Goal: Task Accomplishment & Management: Manage account settings

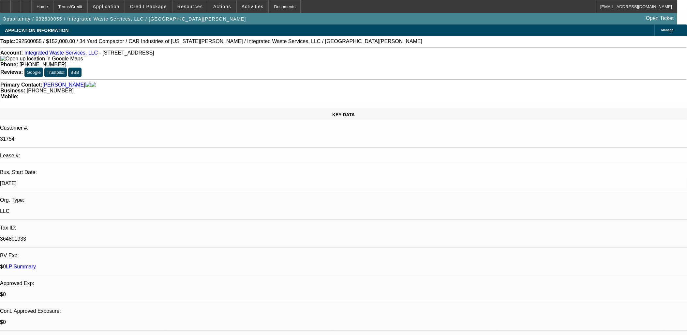
select select "0"
select select "6"
select select "0"
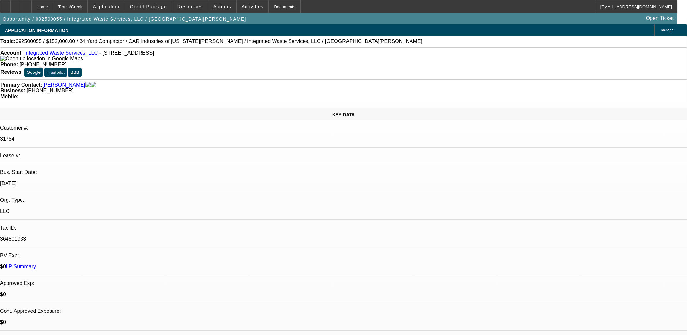
select select "0"
select select "6"
select select "0"
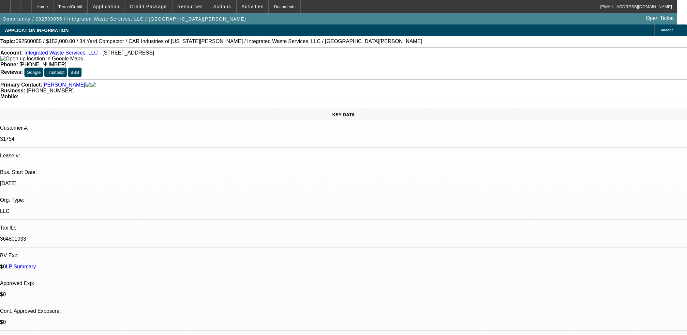
select select "0"
select select "6"
select select "0"
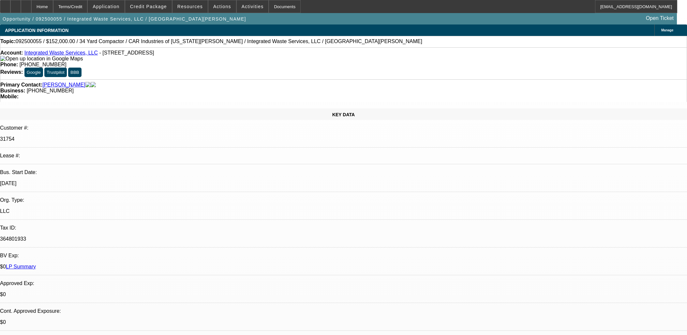
select select "6"
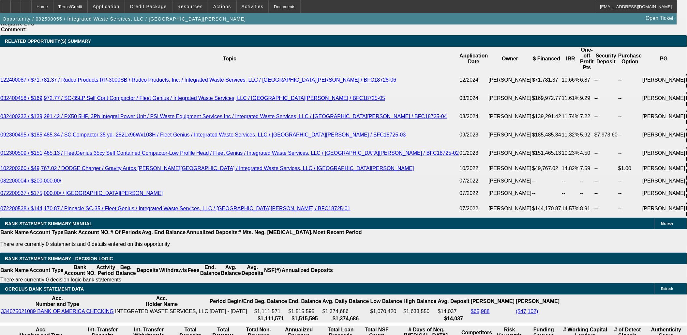
scroll to position [1089, 0]
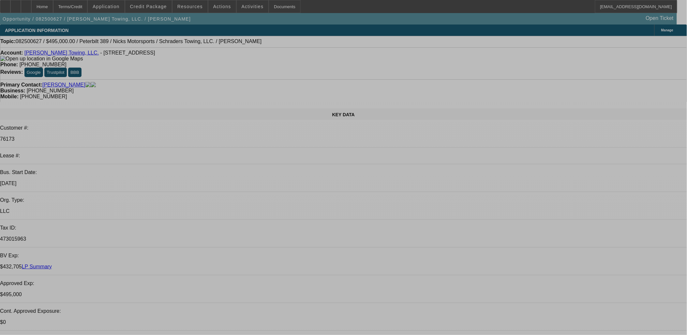
select select "0"
select select "2"
select select "0.1"
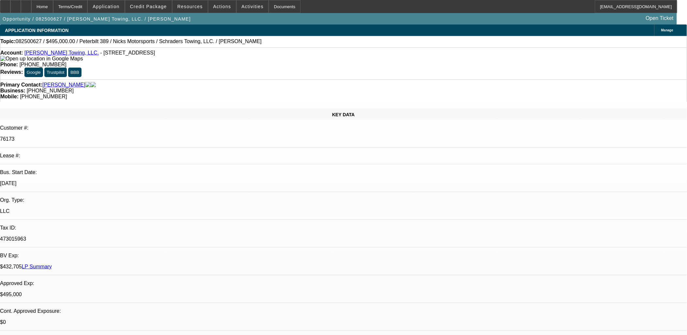
select select "0"
select select "2"
select select "0.1"
select select "0"
select select "2"
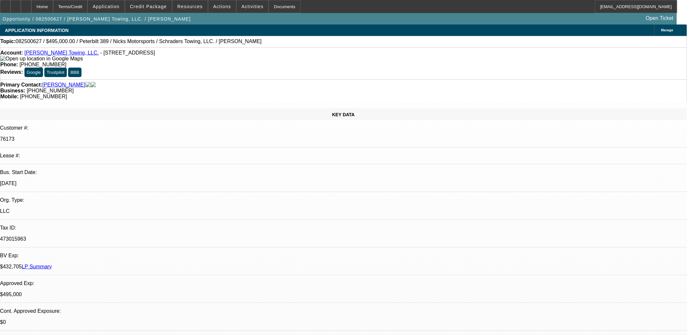
select select "0.1"
select select "0"
select select "2"
select select "0.1"
select select "1"
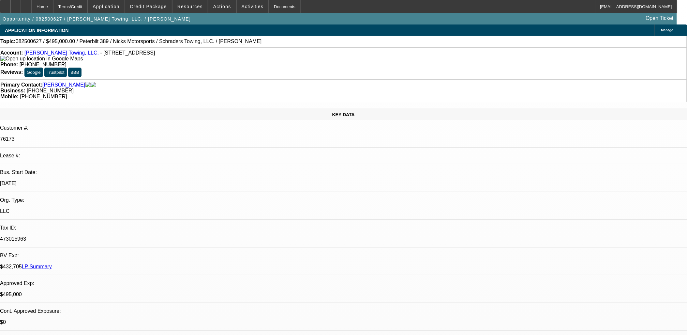
select select "2"
select select "4"
select select "1"
select select "2"
select select "4"
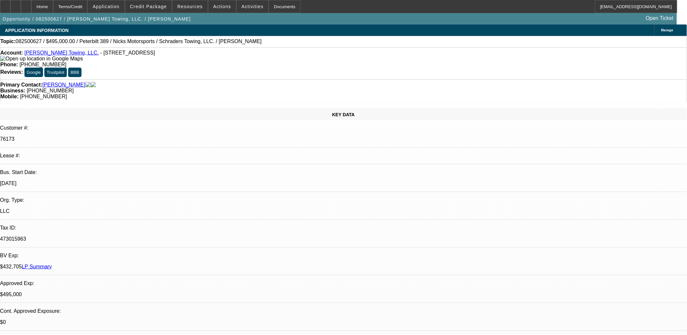
select select "1"
select select "2"
select select "4"
select select "1"
select select "2"
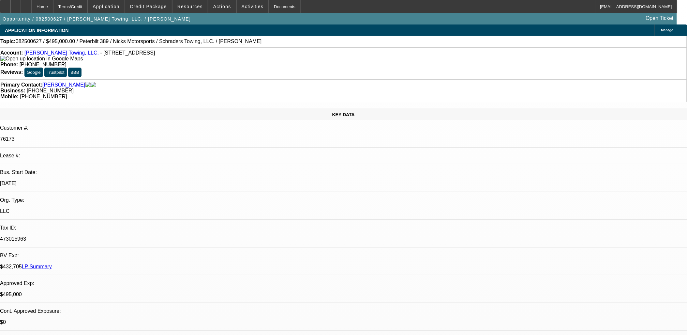
select select "4"
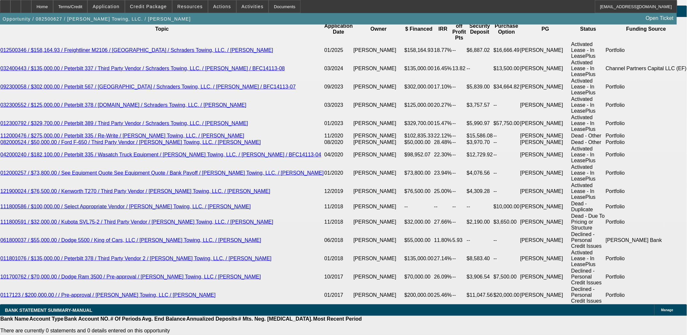
scroll to position [1197, 0]
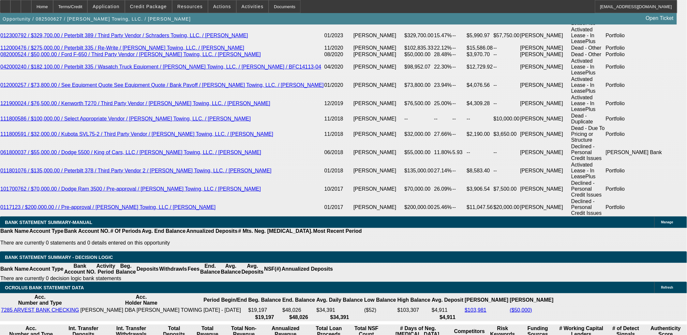
scroll to position [1270, 0]
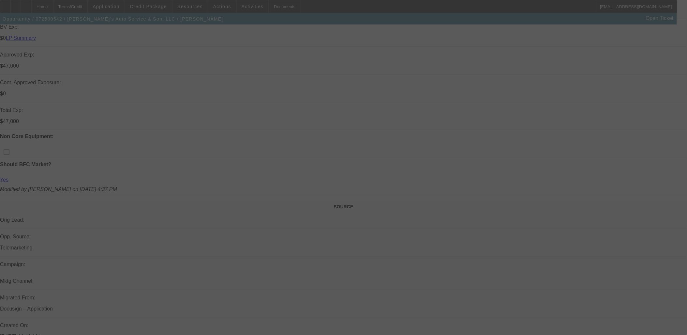
scroll to position [362, 0]
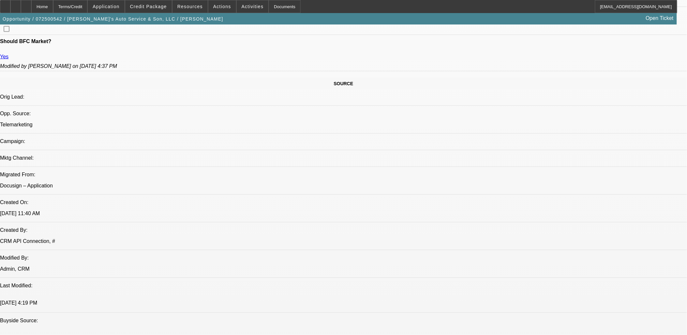
select select "0"
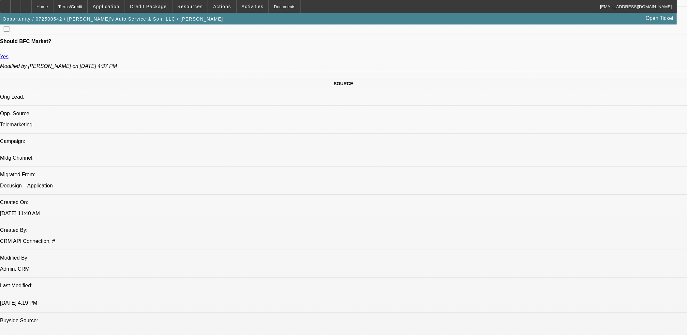
select select "0.1"
select select "0"
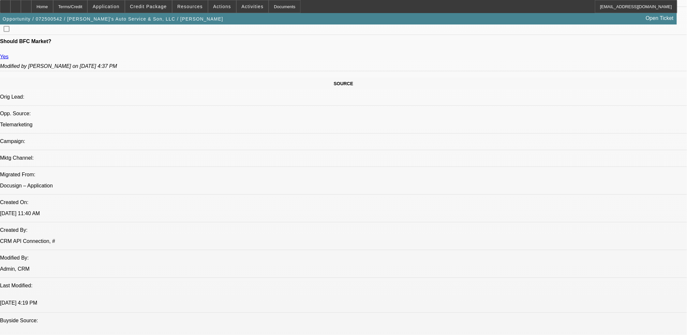
select select "0"
select select "1"
select select "6"
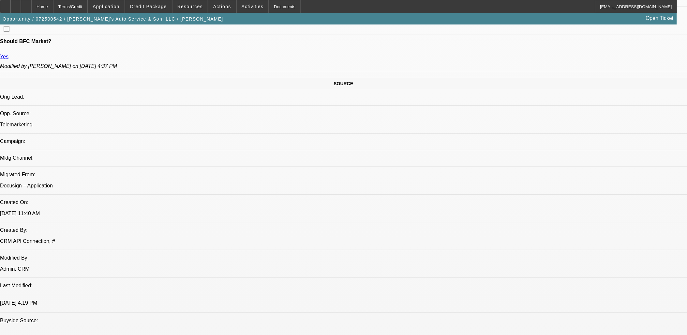
select select "1"
select select "4"
select select "1"
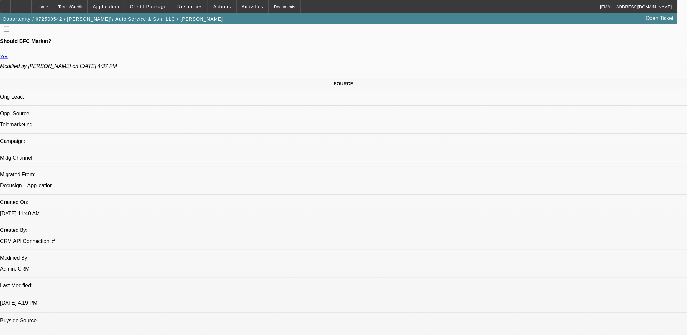
select select "6"
select select "1"
select select "6"
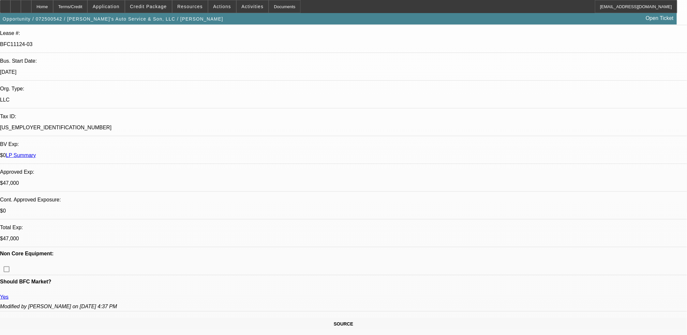
scroll to position [36, 0]
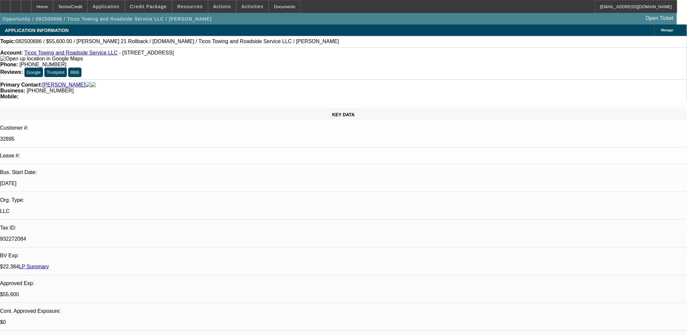
select select "0"
select select "2"
select select "0.1"
select select "0"
select select "2"
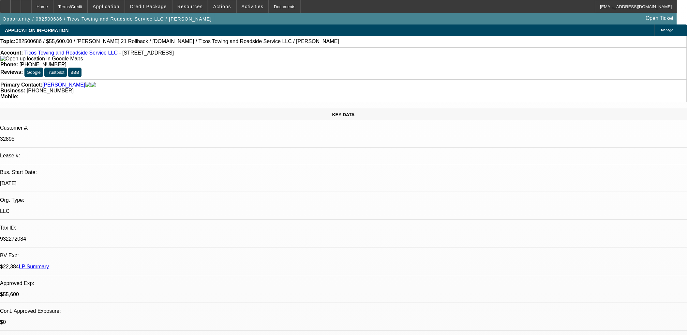
select select "0.1"
select select "0"
select select "2"
select select "0.1"
select select "0"
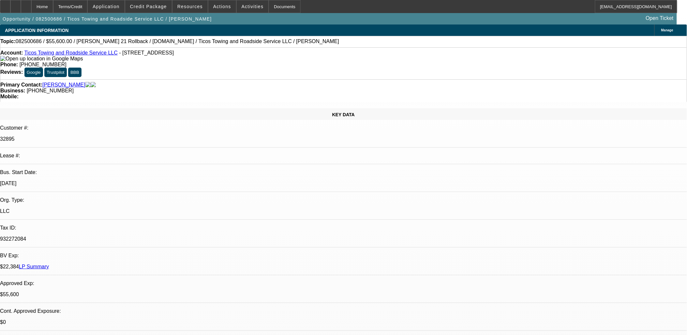
select select "2"
select select "0.1"
select select "1"
select select "2"
select select "4"
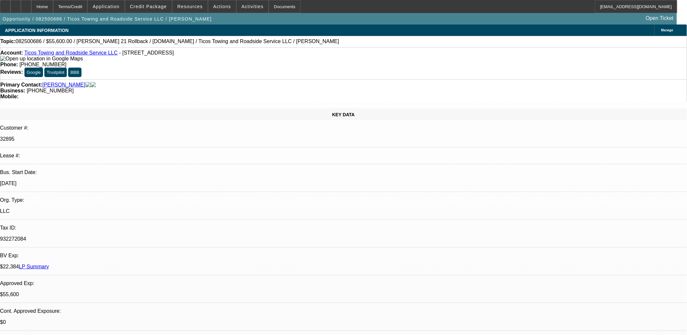
select select "1"
select select "2"
select select "4"
select select "1"
select select "2"
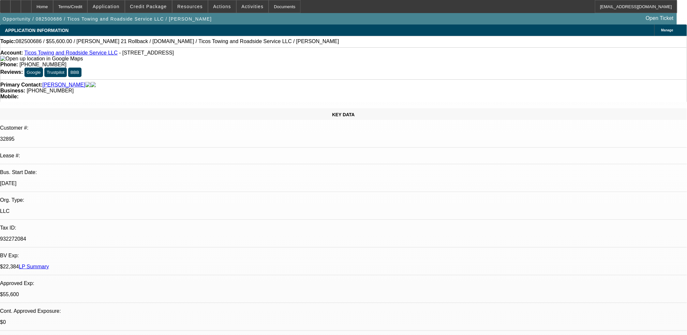
select select "4"
select select "1"
select select "2"
select select "4"
click at [16, 4] on icon at bounding box center [16, 4] width 0 height 0
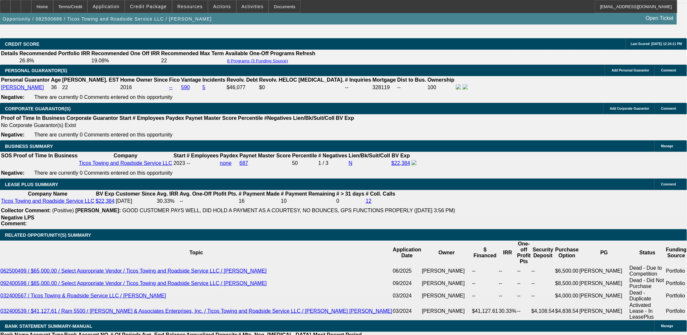
scroll to position [979, 0]
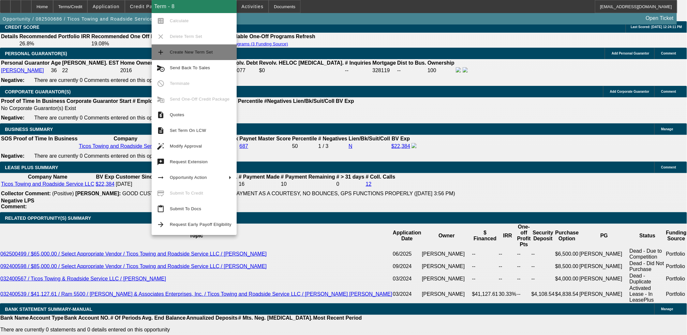
click at [188, 55] on span "Create New Term Set" at bounding box center [201, 52] width 62 height 8
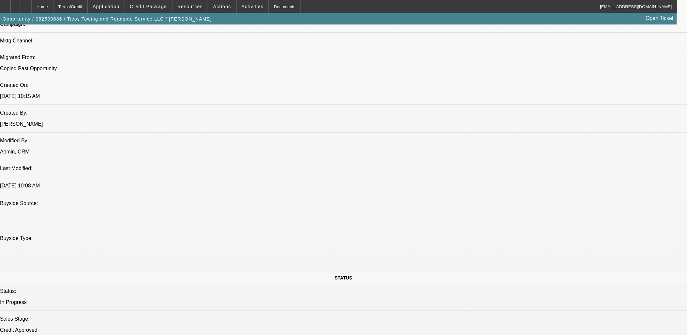
select select "0"
select select "2"
select select "0.1"
select select "0"
select select "2"
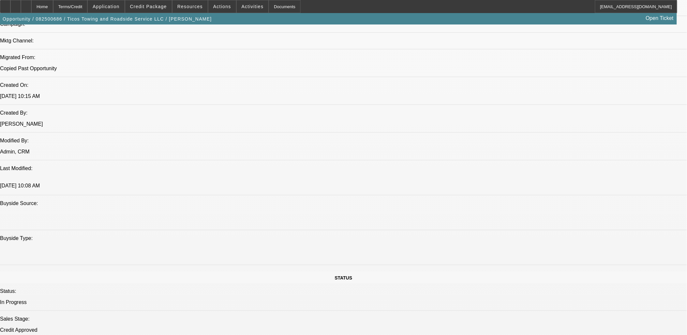
select select "0.1"
select select "0"
select select "2"
select select "0.1"
select select "0"
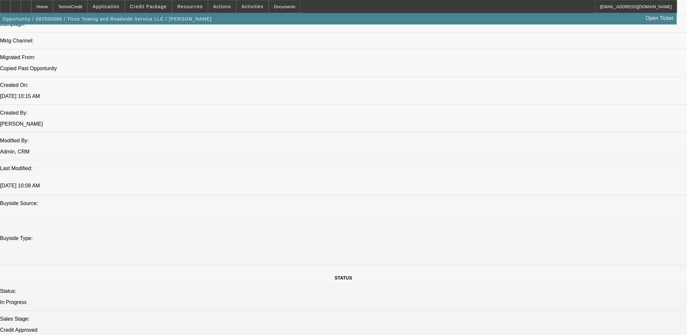
select select "2"
select select "0.1"
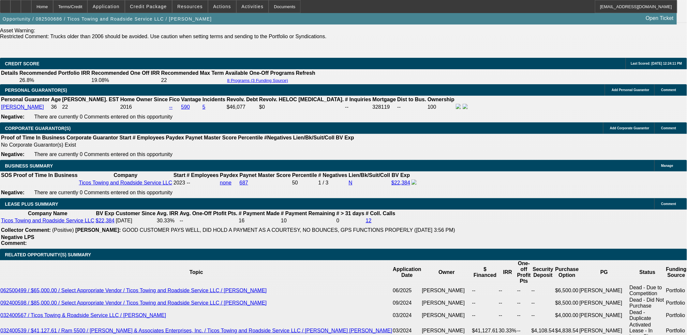
select select "1"
select select "2"
select select "4"
select select "1"
select select "2"
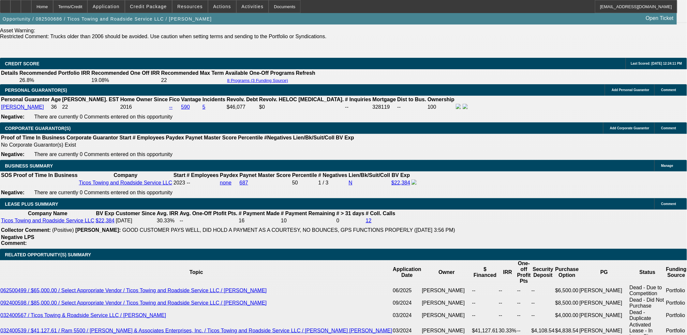
select select "4"
select select "1"
select select "2"
select select "4"
select select "1"
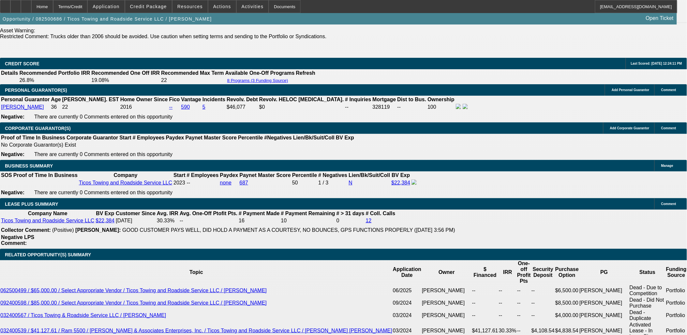
select select "2"
select select "4"
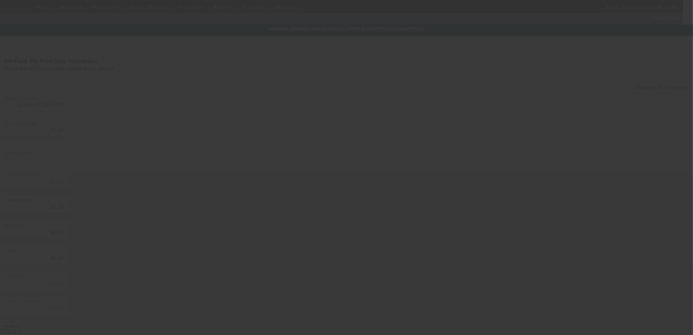
type input "$57,995.00"
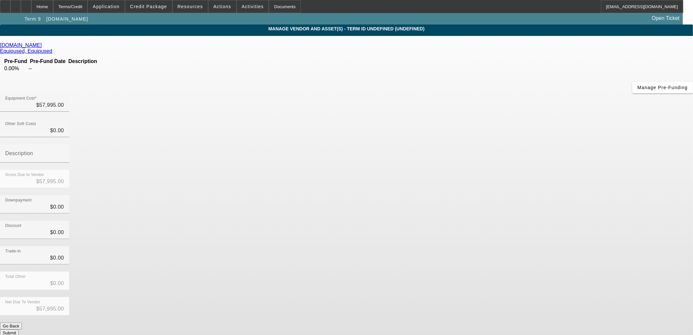
click at [43, 47] on icon at bounding box center [43, 45] width 0 height 6
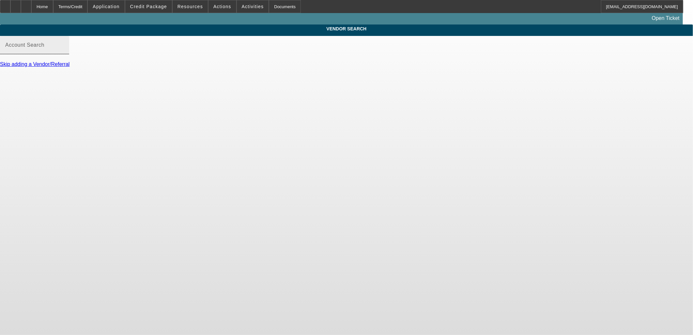
click at [44, 48] on mat-label "Account Search" at bounding box center [24, 45] width 39 height 6
click at [64, 52] on input "Account Search" at bounding box center [34, 48] width 59 height 8
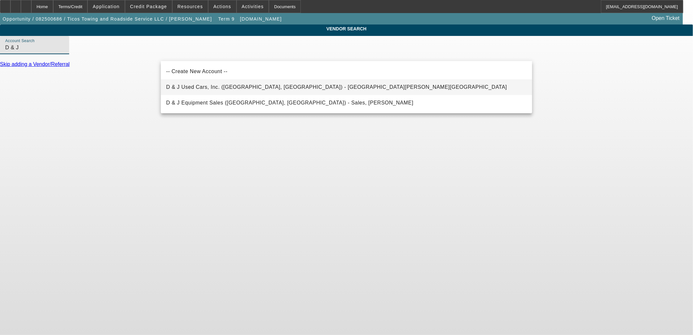
click at [196, 85] on span "D & J Used Cars, Inc. (Rutherfordton, NC) - McSwain, Heath" at bounding box center [336, 87] width 341 height 6
type input "D & J Used Cars, Inc. (Rutherfordton, NC) - McSwain, Heath"
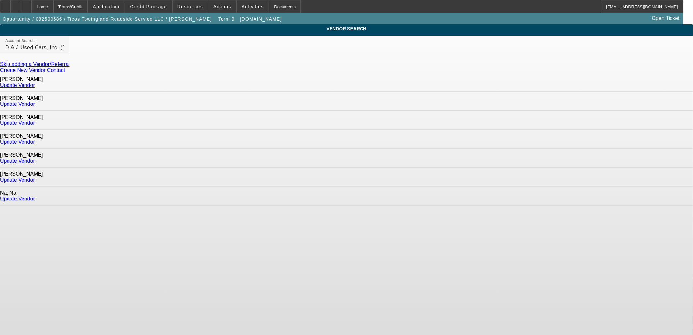
click at [35, 120] on link "Update Vendor" at bounding box center [17, 123] width 35 height 6
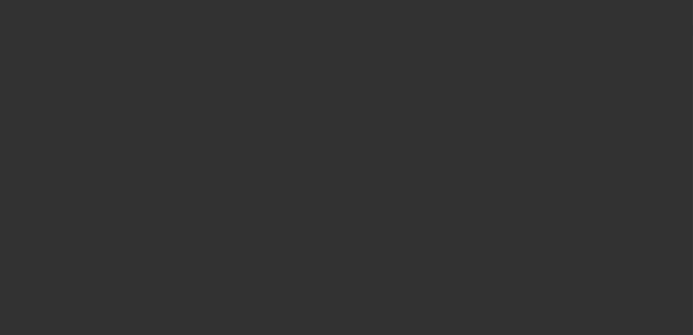
type input "$57,995.00"
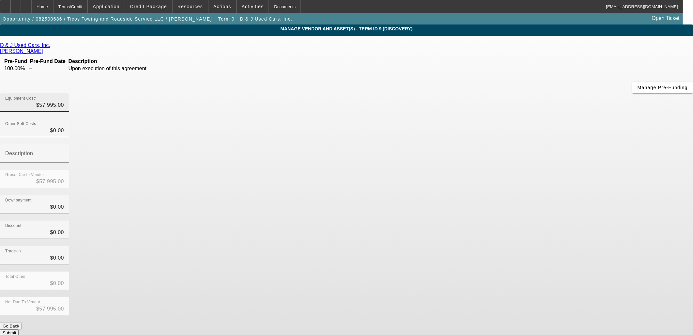
click at [64, 93] on div "Equipment Cost $57,995.00" at bounding box center [34, 102] width 59 height 18
click at [64, 93] on div "Equipment Cost 57995" at bounding box center [34, 102] width 59 height 18
click at [64, 101] on input "57995" at bounding box center [34, 105] width 59 height 8
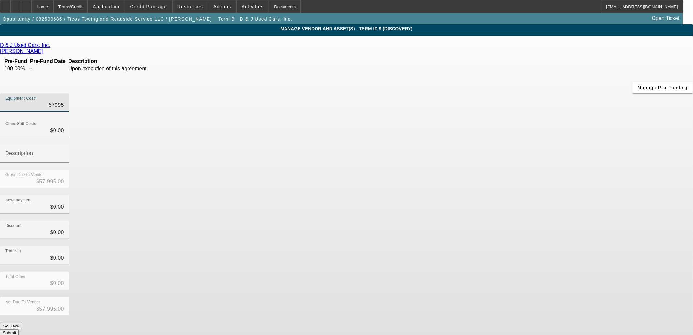
click at [64, 101] on input "57995" at bounding box center [34, 105] width 59 height 8
type input "3"
type input "$3.00"
type input "35"
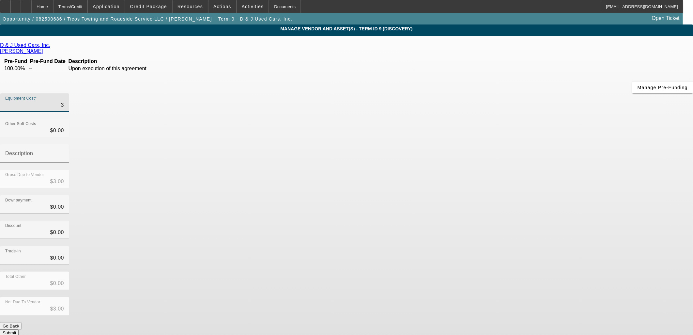
type input "$35.00"
type input "359"
type input "$359.00"
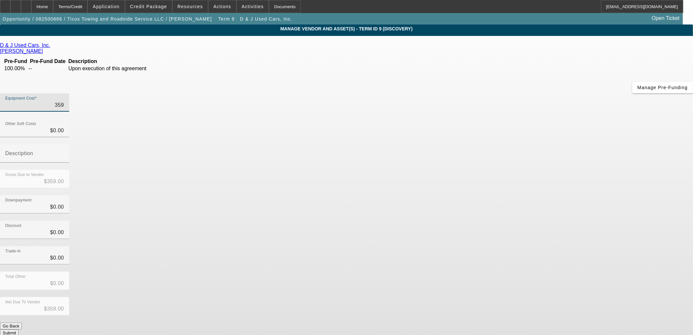
type input "3590"
type input "$3,590.00"
type input "35900"
type input "$35,900.00"
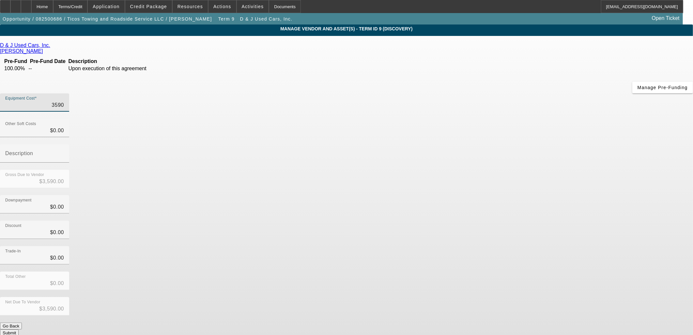
type input "$35,900.00"
click at [468, 221] on div "Discount $0.00" at bounding box center [346, 233] width 693 height 25
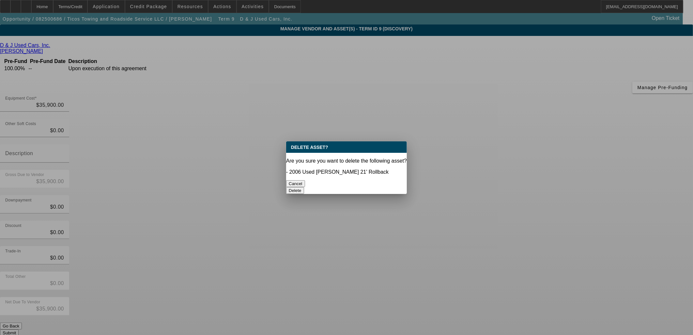
click at [304, 187] on button "Delete" at bounding box center [295, 190] width 18 height 7
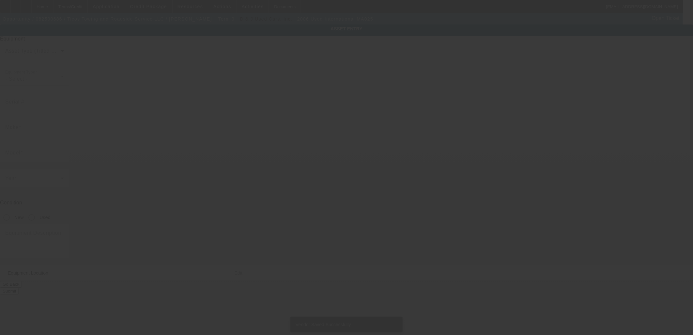
type input "1HTMMAAM86H263864"
type input "International"
type input "MA025"
radio input "true"
type textarea "International MA025"
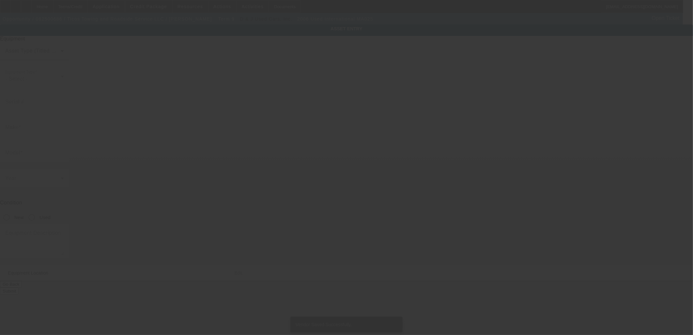
type input "122 N 8th Ave"
type input "Manville"
type input "08835"
type input "Somerset"
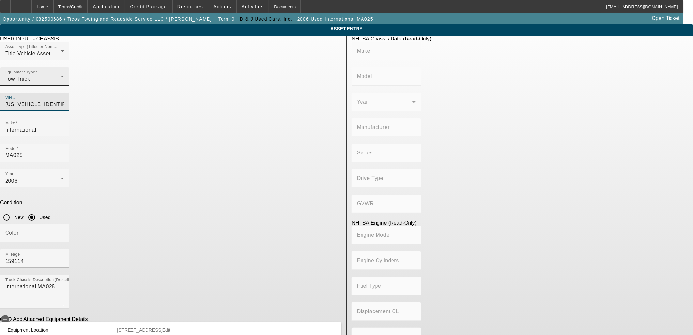
drag, startPoint x: 256, startPoint y: 89, endPoint x: 240, endPoint y: 88, distance: 16.0
click at [240, 88] on div "Asset Type (Titled or Non-Titled) Title Vehicle Asset Equipment Type Tow Truck …" at bounding box center [170, 80] width 341 height 76
click at [64, 100] on input "1HTMMAAM86H263864" at bounding box center [34, 104] width 59 height 8
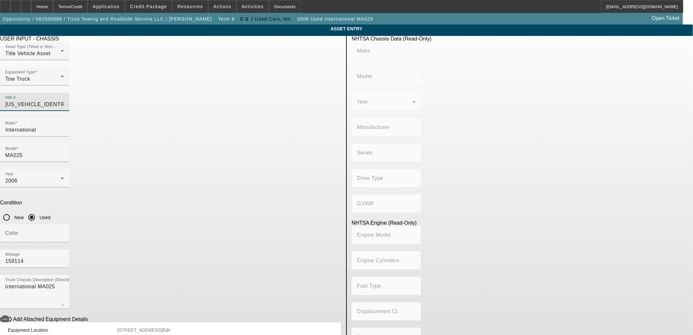
paste input "5PVNE8JN6D4S50390"
type input "5PVNE8JN6D4S50390"
type input "HINO"
type input "Conventional Type Truck"
type input "HINO MOTORS MANUFACTURING U.S.A."
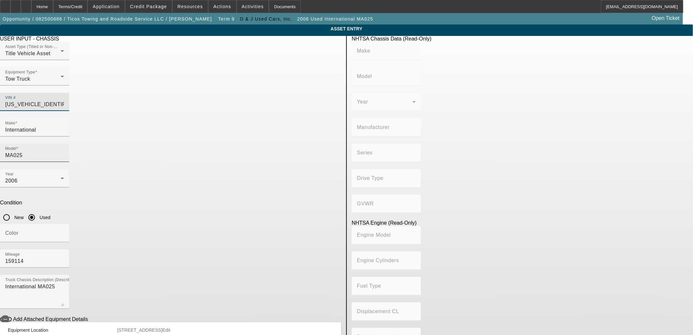
type input "Class 6: 19,501 - 26,000 lb (8,845 - 11,794 kg)"
type input "J08E-VC/VB"
type input "Diesel"
type input "463.78045511996"
type input "7.6"
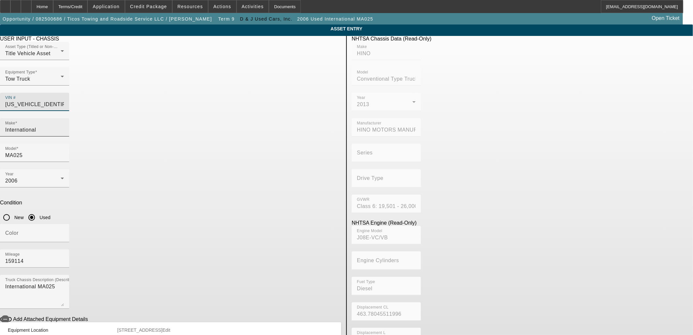
type input "5PVNE8JN6D4S50390"
drag, startPoint x: 219, startPoint y: 117, endPoint x: 90, endPoint y: 123, distance: 128.4
click at [90, 123] on app-asset-collateral-manage "ASSET ENTRY Delete asset USER INPUT - CHASSIS Asset Type (Titled or Non-Titled)…" at bounding box center [346, 205] width 693 height 362
type input "HINO"
type input "Conventional Type Truck"
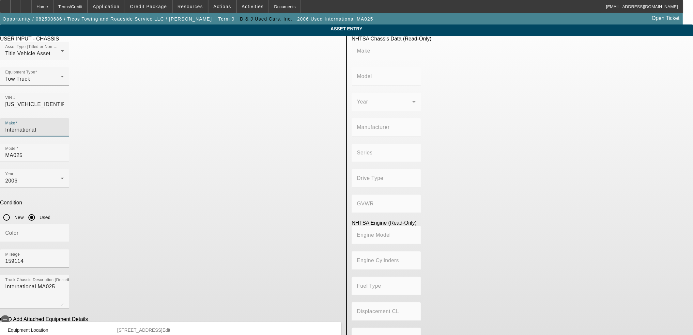
type input "HINO MOTORS MANUFACTURING U.S.A."
type input "Class 6: 19,501 - 26,000 lb (8,845 - 11,794 kg)"
type input "J08E-VC/VB"
type input "Diesel"
type input "463.78045511996"
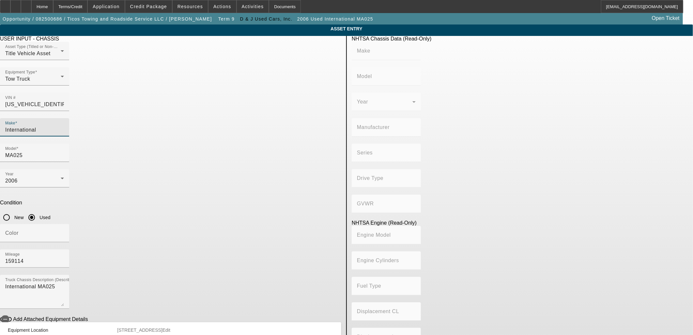
type input "7.6"
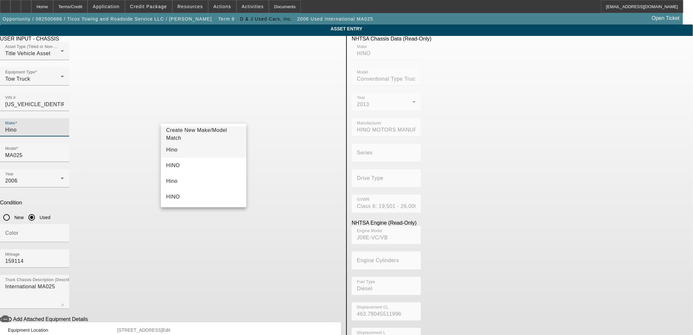
type input "Hino"
click at [189, 149] on mat-option "Hino" at bounding box center [203, 150] width 85 height 16
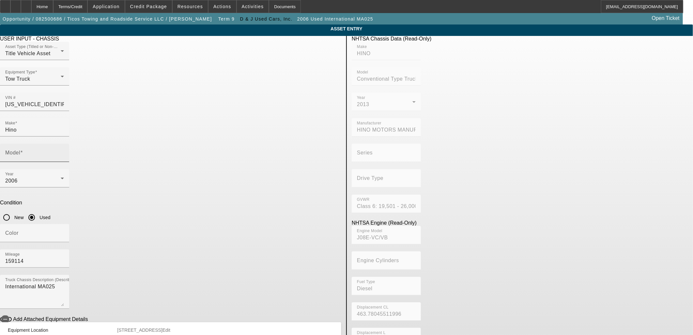
click at [20, 150] on mat-label "Model" at bounding box center [12, 153] width 15 height 6
click at [64, 151] on input "Model" at bounding box center [34, 155] width 59 height 8
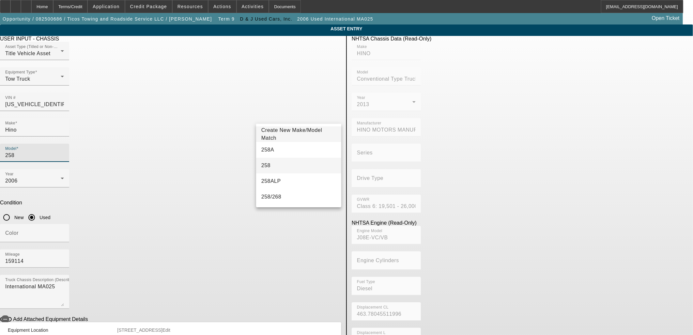
type input "258"
click at [269, 166] on mat-option "258" at bounding box center [298, 166] width 85 height 16
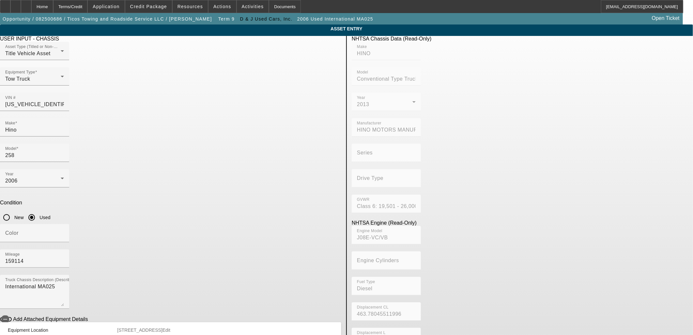
click at [142, 159] on app-asset-collateral-manage "ASSET ENTRY Delete asset USER INPUT - CHASSIS Asset Type (Titled or Non-Titled)…" at bounding box center [346, 205] width 693 height 362
click at [9, 315] on span "button" at bounding box center [5, 319] width 8 height 8
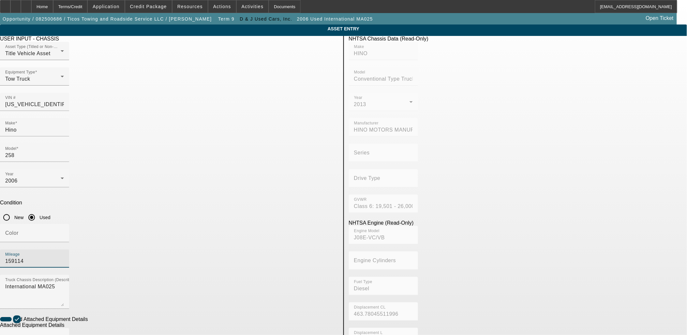
drag, startPoint x: 289, startPoint y: 171, endPoint x: 248, endPoint y: 172, distance: 40.5
click at [248, 249] on div "Mileage 159114" at bounding box center [169, 261] width 339 height 25
type input "191136"
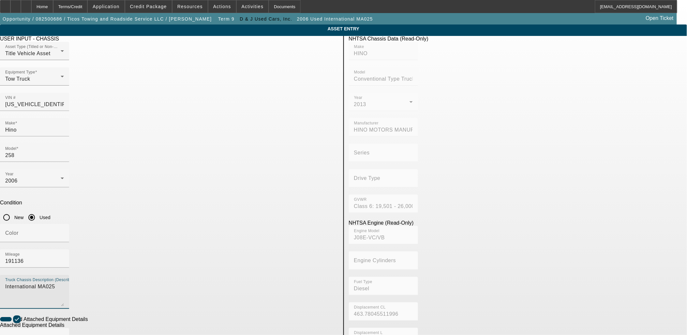
drag, startPoint x: 207, startPoint y: 200, endPoint x: 160, endPoint y: 200, distance: 47.0
click at [69, 275] on div "Truck Chassis Description (Describe the truck chassis only) International MA025" at bounding box center [34, 292] width 69 height 34
type textarea "with"
click at [64, 334] on input "Make" at bounding box center [34, 340] width 59 height 8
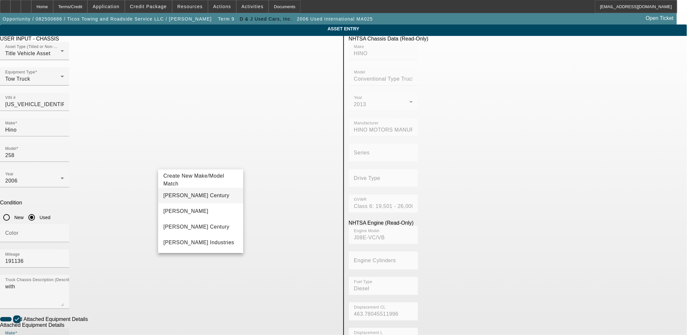
click at [185, 198] on span "Miller Century" at bounding box center [196, 195] width 66 height 8
type input "Miller Century"
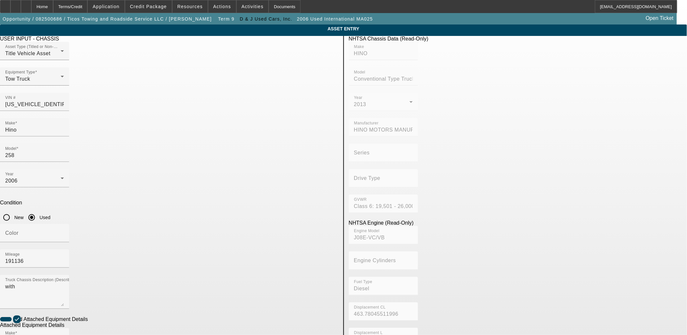
type input "21.5"
click at [282, 285] on span "Create New Make/Model Match" at bounding box center [295, 282] width 75 height 16
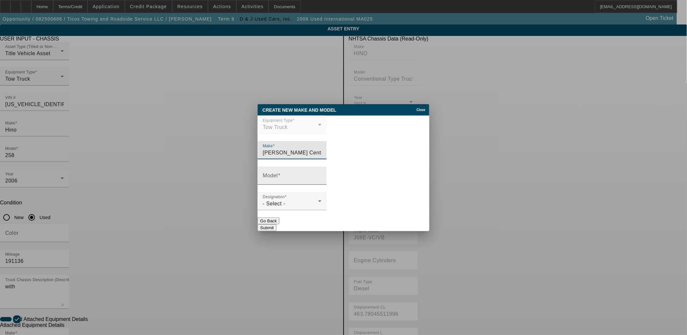
click at [311, 181] on input "Model" at bounding box center [292, 178] width 59 height 8
type input "21.5"
click at [305, 203] on div "- Select -" at bounding box center [290, 204] width 55 height 8
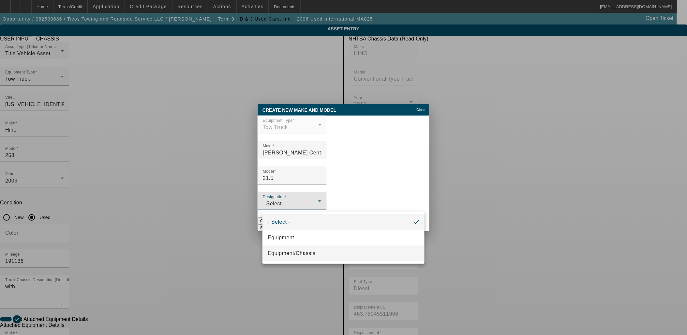
click at [293, 253] on span "Equipment/Chassis" at bounding box center [292, 253] width 48 height 8
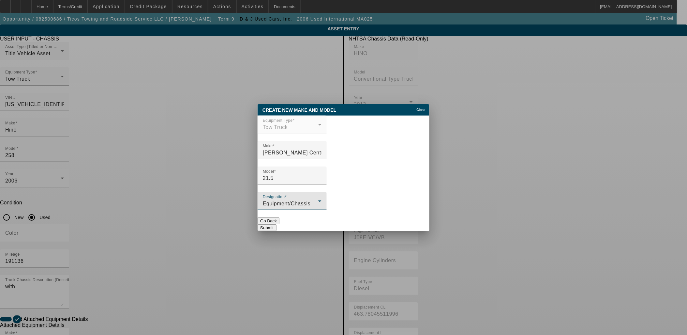
click at [276, 224] on button "Submit" at bounding box center [267, 227] width 19 height 7
type input "21.5"
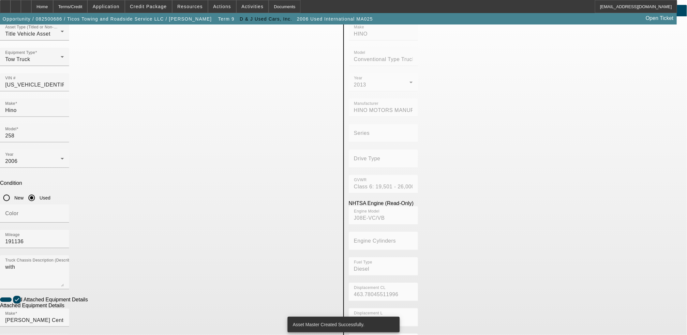
scroll to position [36, 0]
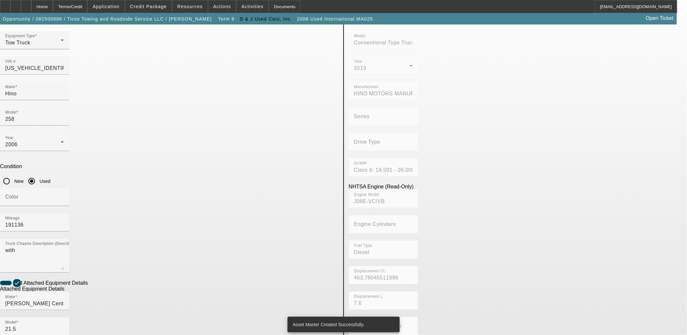
radio input "true"
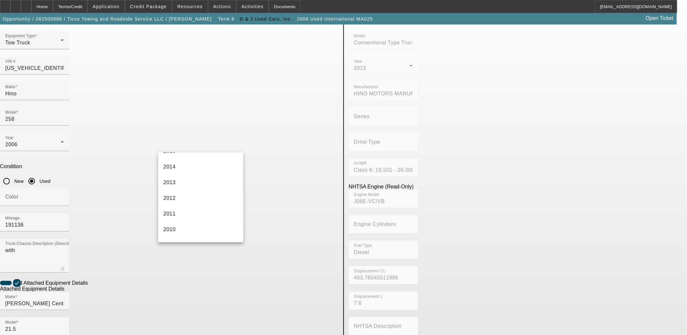
scroll to position [217, 0]
click at [181, 184] on mat-option "2013" at bounding box center [200, 181] width 85 height 16
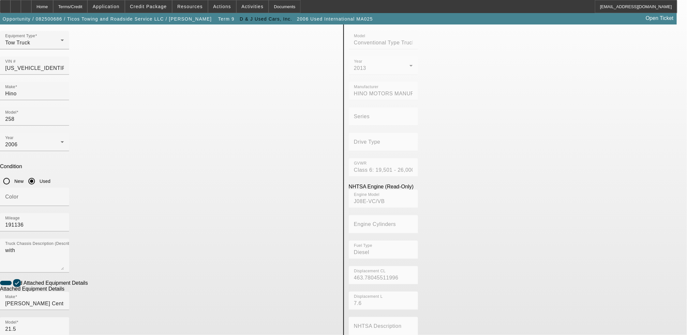
checkbox input "true"
type textarea "and all"
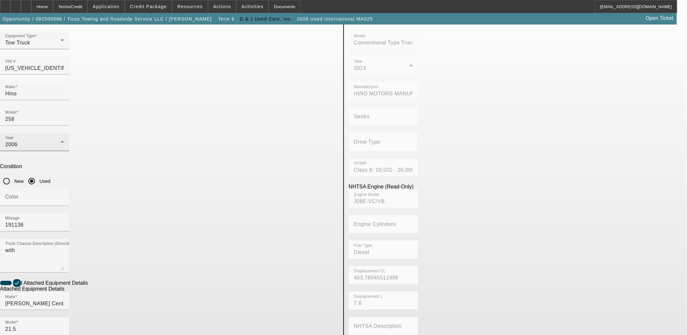
click at [61, 141] on div "2006" at bounding box center [32, 145] width 55 height 8
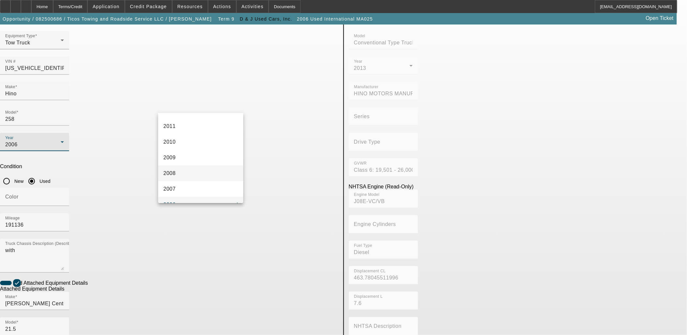
scroll to position [236, 0]
click at [180, 123] on mat-option "2013" at bounding box center [200, 122] width 85 height 16
click at [67, 150] on app-asset-collateral-manage "ASSET ENTRY Delete asset USER INPUT - CHASSIS Asset Type (Titled or Non-Titled)…" at bounding box center [343, 242] width 687 height 508
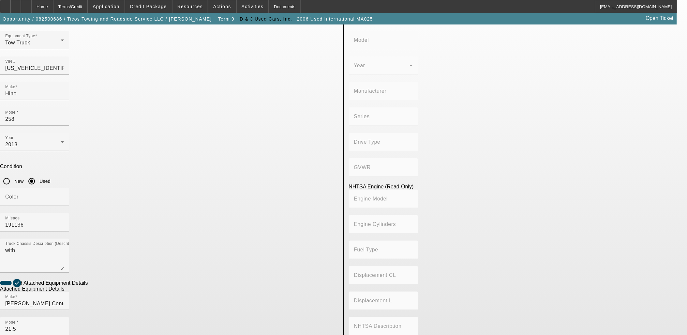
scroll to position [85, 0]
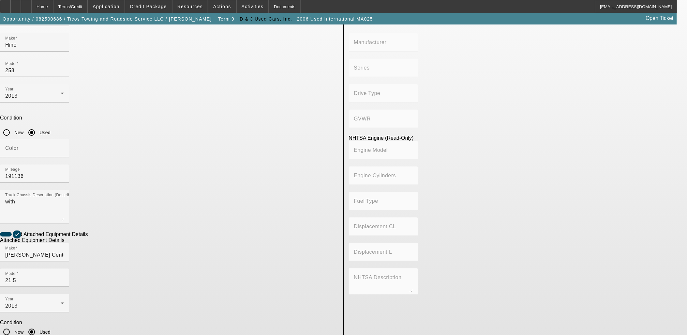
type input "HINO"
type input "Conventional Type Truck"
type input "HINO MOTORS MANUFACTURING U.S.A."
type input "Class 6: 19,501 - 26,000 lb (8,845 - 11,794 kg)"
type input "J08E-VC/VB"
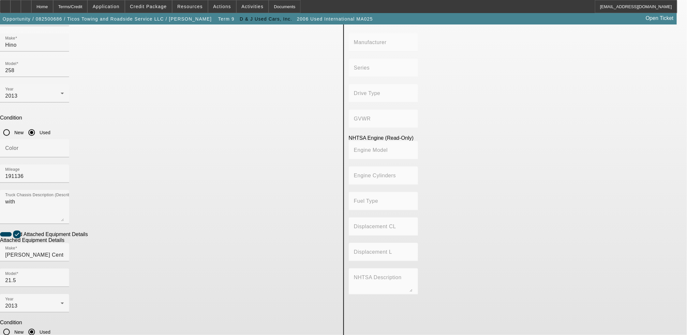
type input "Diesel"
type input "463.78045511996"
type input "7.6"
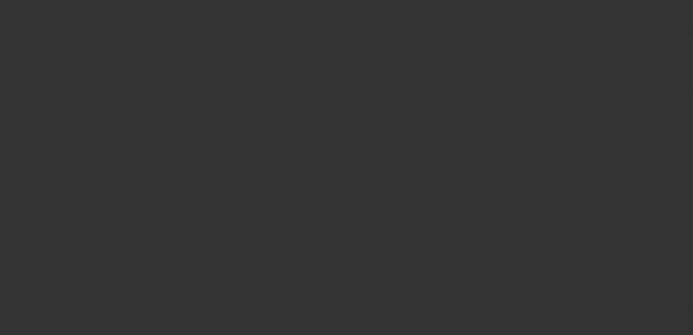
type input "$35,900.00"
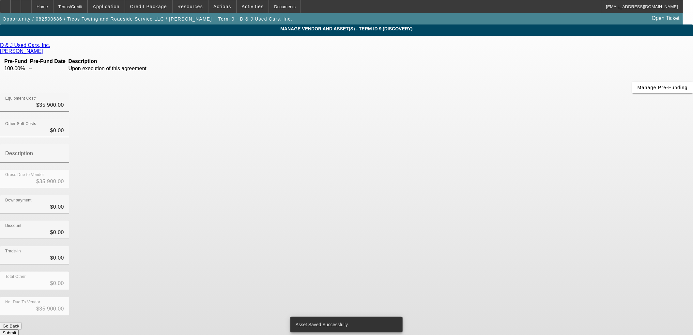
click at [489, 221] on div "Discount $0.00" at bounding box center [346, 233] width 693 height 25
click at [19, 329] on button "Submit" at bounding box center [9, 332] width 19 height 7
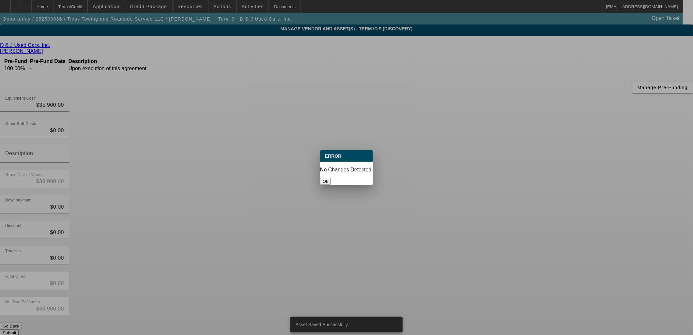
click at [331, 178] on button "Ok" at bounding box center [325, 181] width 11 height 7
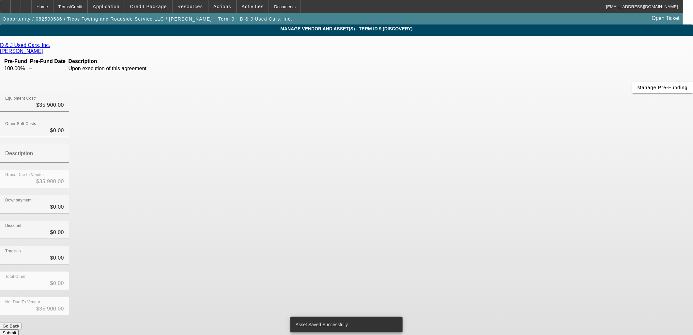
click at [219, 153] on div "D & J Used Cars, Inc. McSwain, Heath Pre-Fund Pre-Fund Date Description 100.00%…" at bounding box center [346, 189] width 693 height 294
click at [116, 119] on app-vendor-asset-manage "MANAGE VENDOR AND ASSET(S) - Term ID 9 (Discovery) Remove Vendor D & J Used Car…" at bounding box center [346, 199] width 693 height 350
click at [53, 8] on div "Home" at bounding box center [42, 6] width 22 height 13
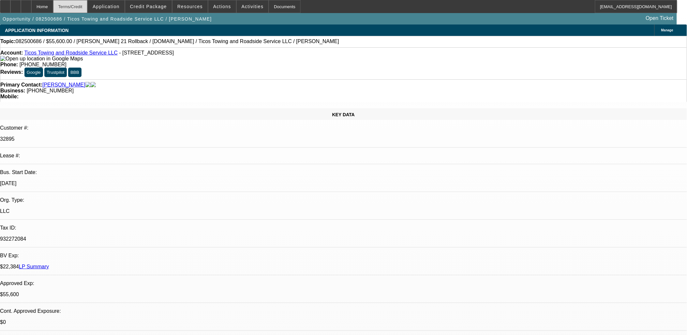
select select "0"
select select "2"
select select "0.1"
select select "4"
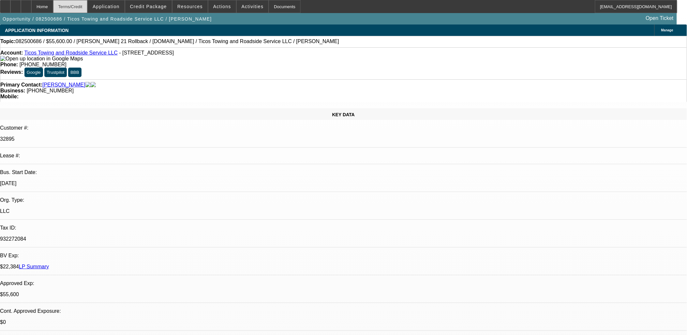
select select "0"
select select "2"
select select "0.1"
select select "4"
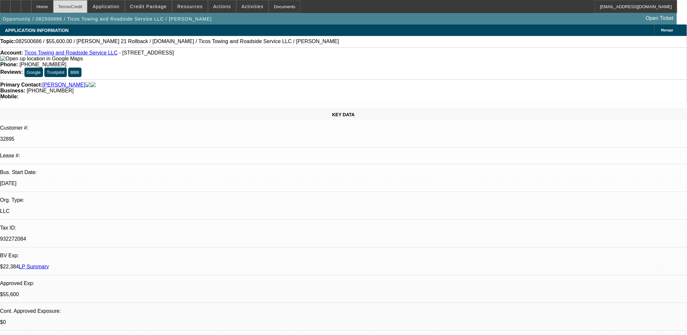
select select "0"
select select "2"
select select "0.1"
select select "4"
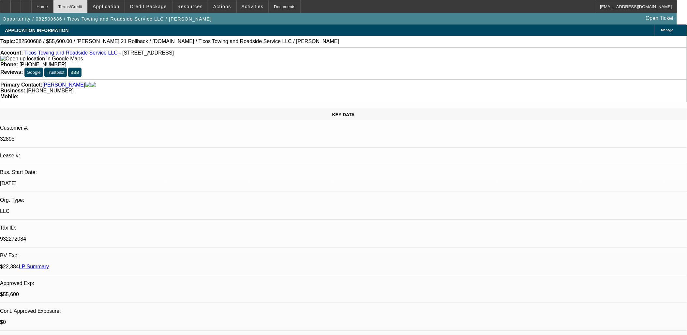
select select "0"
select select "2"
select select "0.1"
select select "4"
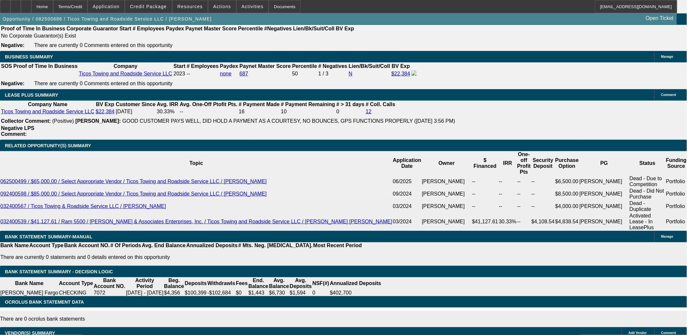
scroll to position [109, 0]
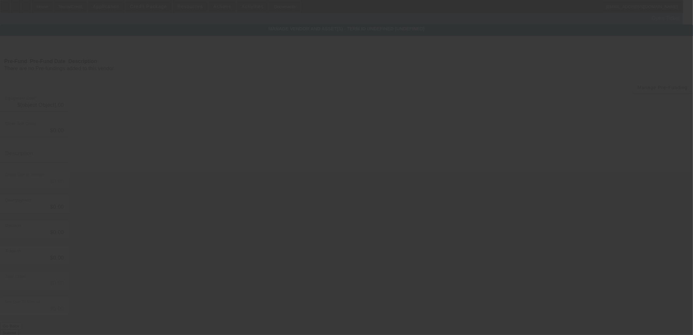
type input "$3,842.16"
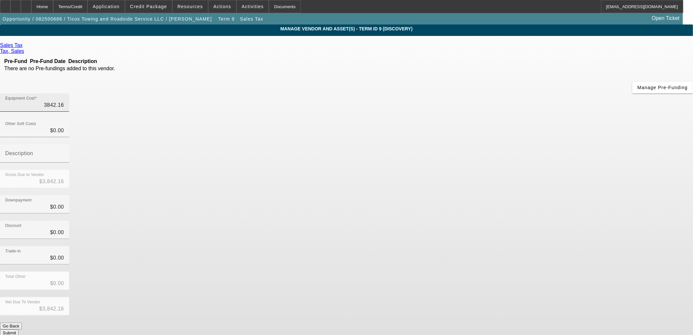
click at [64, 101] on input "3842.16" at bounding box center [34, 105] width 59 height 8
type input "2"
type input "$2.00"
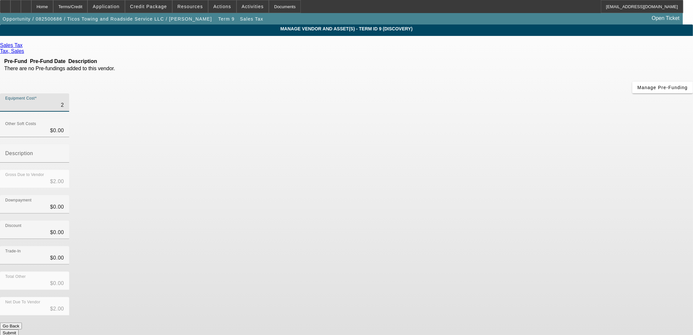
type input "23"
type input "$23.00"
type input "237"
type input "$237.00"
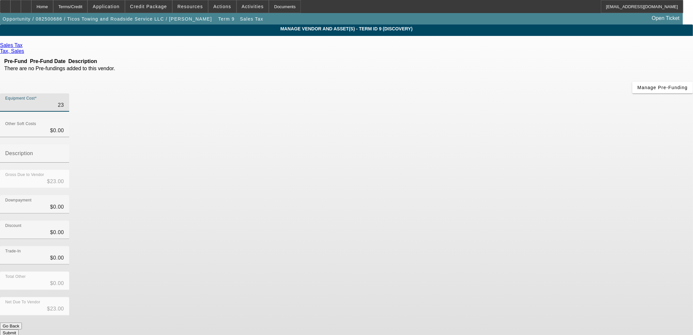
type input "$237.00"
type input "2378"
type input "$2,378.00"
type input "2378.3"
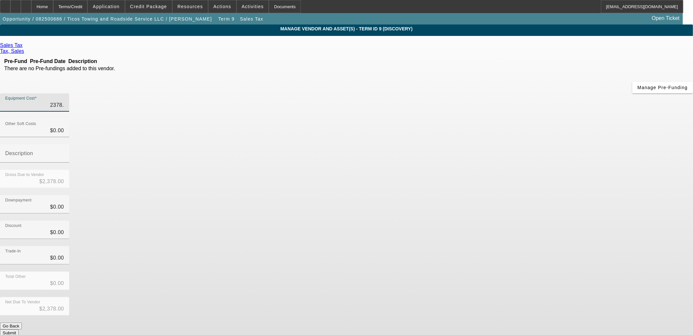
type input "$2,378.30"
type input "2378.37"
type input "$2,378.37"
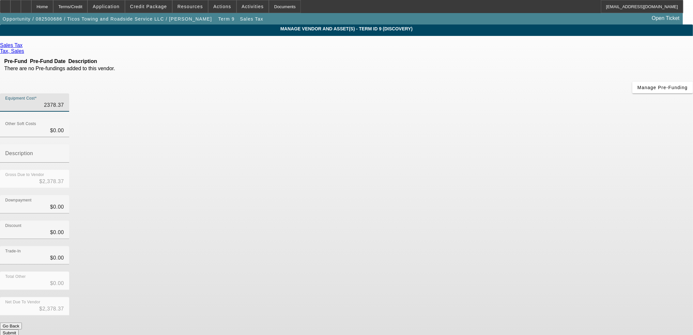
type input "$2,378.37"
click at [554, 159] on app-vendor-asset-manage "MANAGE VENDOR AND ASSET(S) - Term ID 9 (Discovery) Remove Vendor Sales Tax Tax,…" at bounding box center [346, 199] width 693 height 350
click at [19, 329] on button "Submit" at bounding box center [9, 332] width 19 height 7
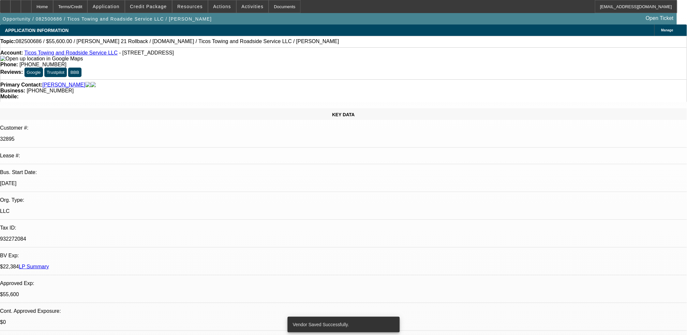
select select "0"
select select "2"
select select "0.1"
select select "4"
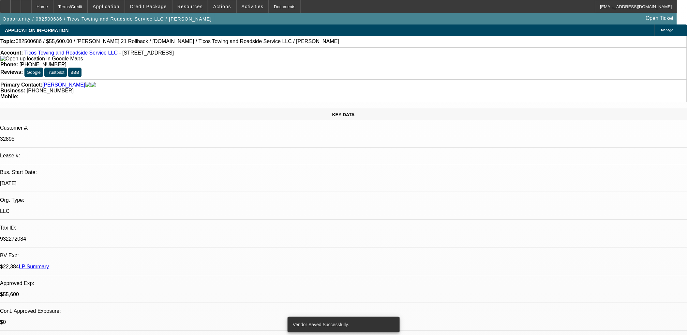
select select "0"
select select "2"
select select "0.1"
select select "4"
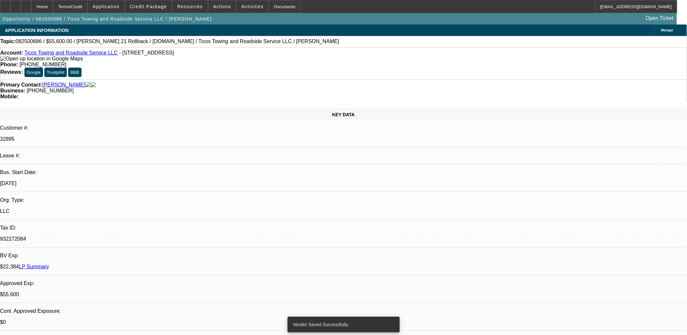
select select "0"
select select "2"
select select "0.1"
select select "4"
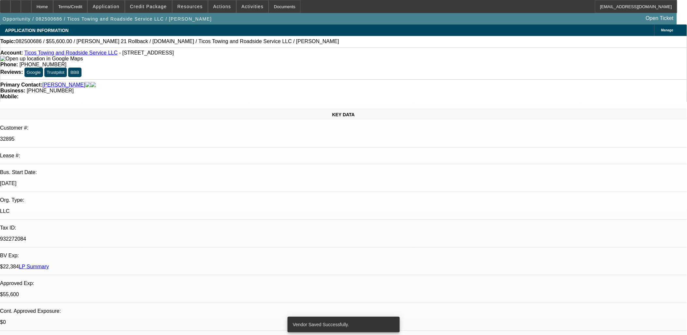
select select "0"
select select "2"
select select "0.1"
select select "4"
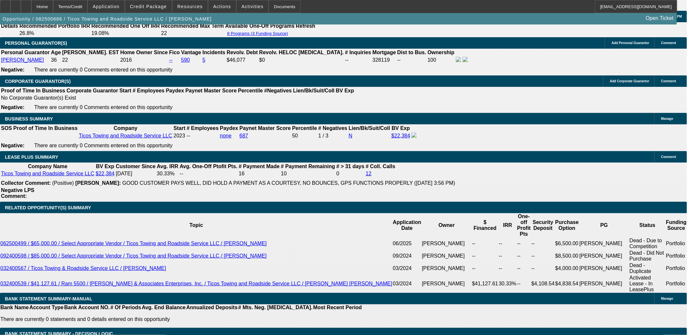
scroll to position [1051, 0]
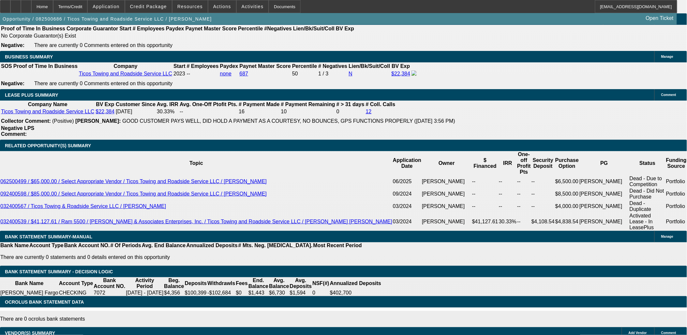
type input "UNKNOWN"
type input "37"
type input "$2,301.62"
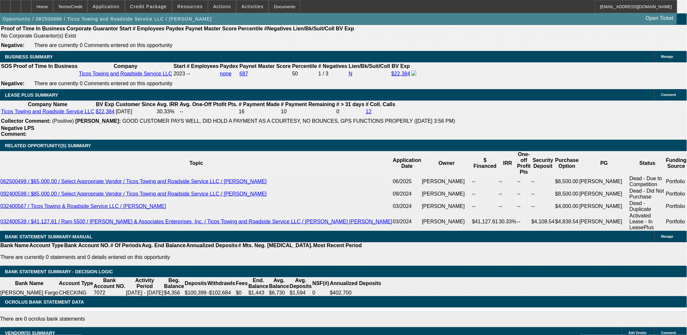
type input "$1,150.81"
type input "37"
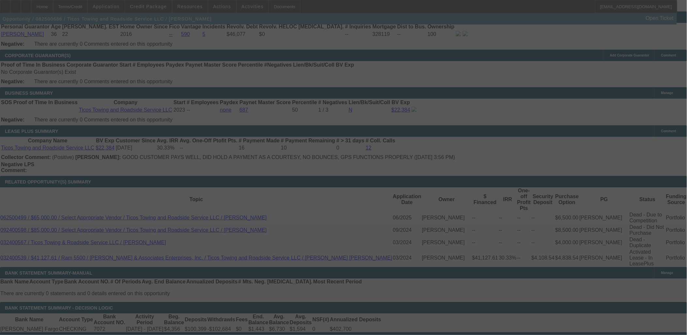
select select "0"
select select "2"
select select "0.1"
select select "4"
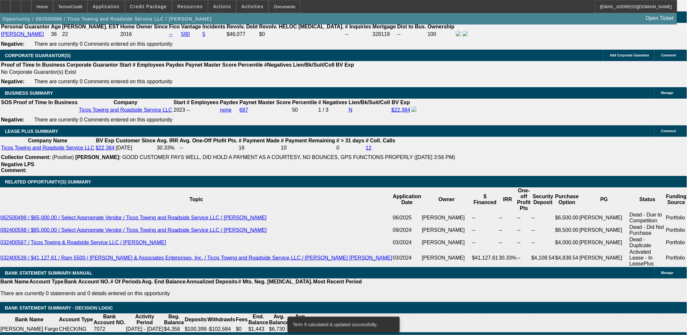
select select "0.1"
type input "$3,827.84"
type input "UNKNOWN"
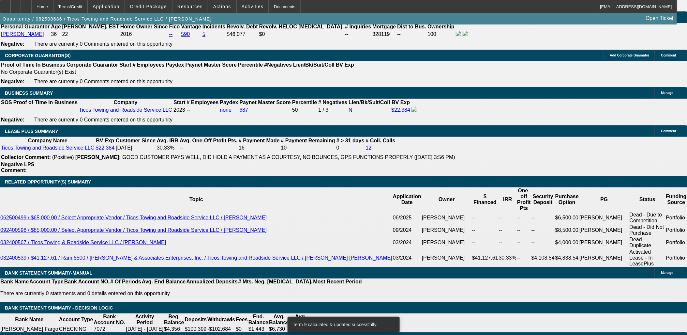
type input "$1,237.35"
type input "$2,474.70"
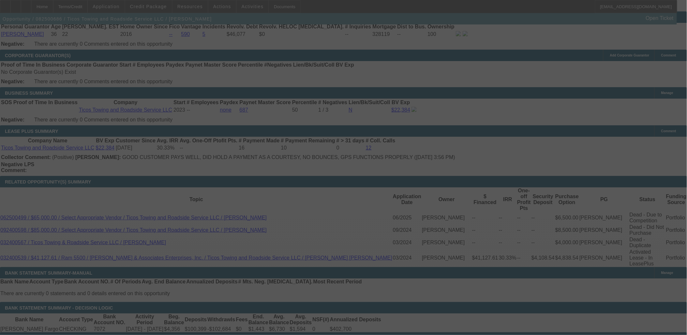
select select "0.1"
select select "2"
select select "0.1"
select select "4"
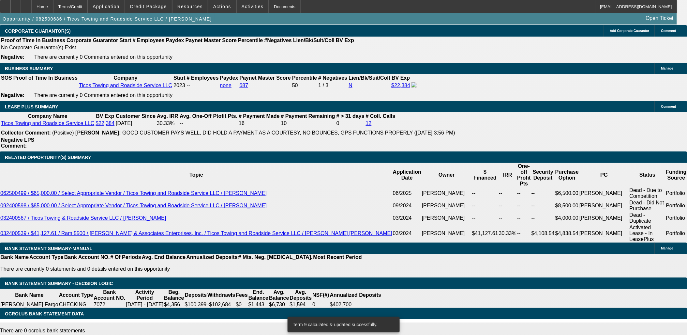
scroll to position [1051, 0]
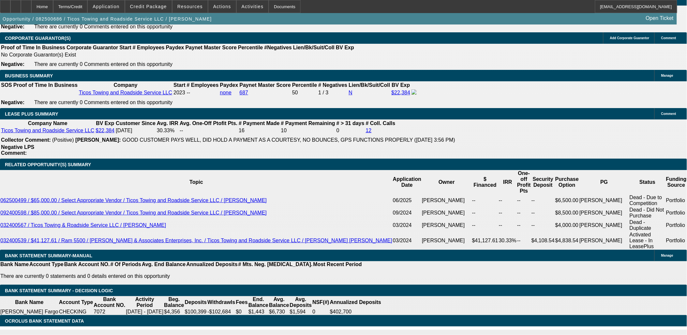
scroll to position [1015, 0]
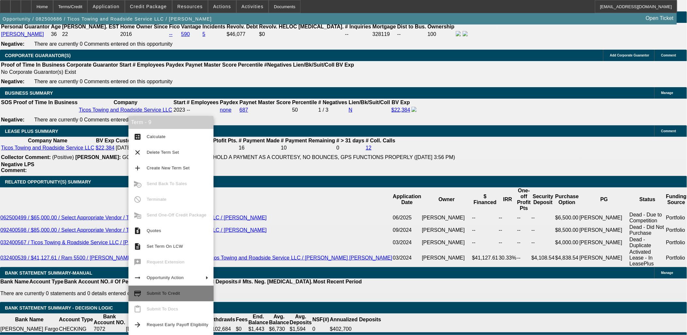
click at [174, 290] on span "Submit To Credit" at bounding box center [178, 293] width 62 height 8
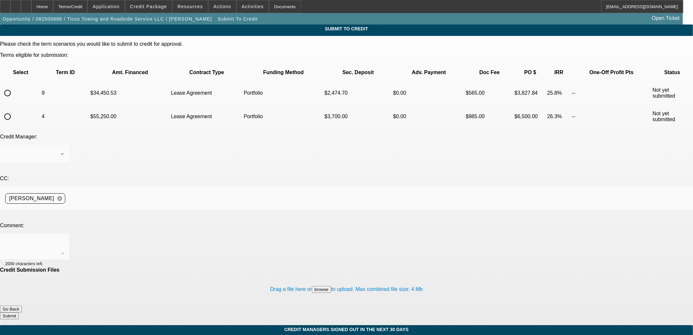
click at [14, 86] on input "radio" at bounding box center [7, 92] width 13 height 13
radio input "true"
click at [64, 145] on div "Arida, Michael" at bounding box center [34, 154] width 59 height 18
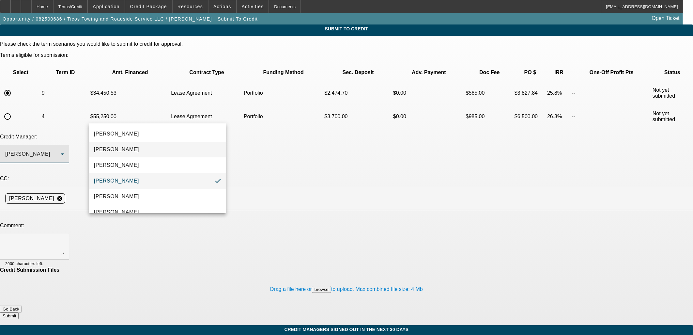
click at [122, 155] on mat-option "[PERSON_NAME]" at bounding box center [157, 150] width 137 height 16
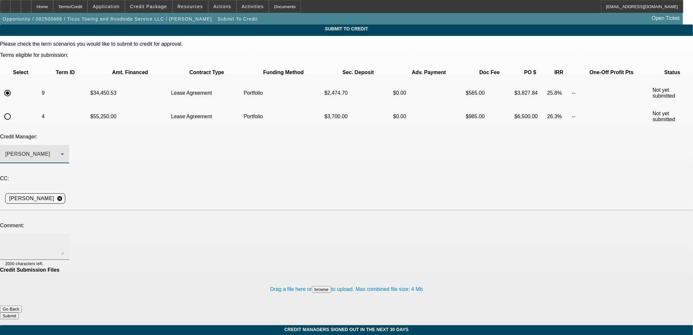
click at [64, 239] on textarea at bounding box center [34, 247] width 59 height 16
type textarea "Much cheaper Hino in file from D&J please review"
click at [19, 312] on button "Submit" at bounding box center [9, 315] width 19 height 7
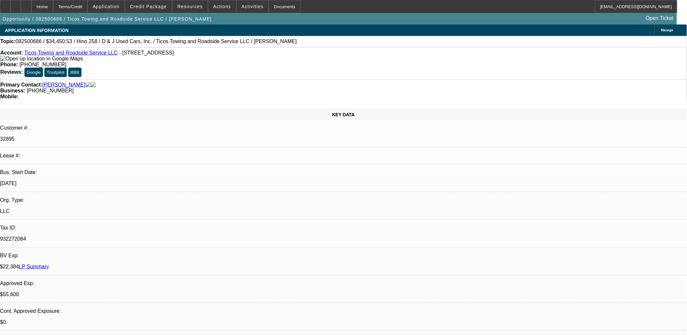
select select "0.1"
select select "2"
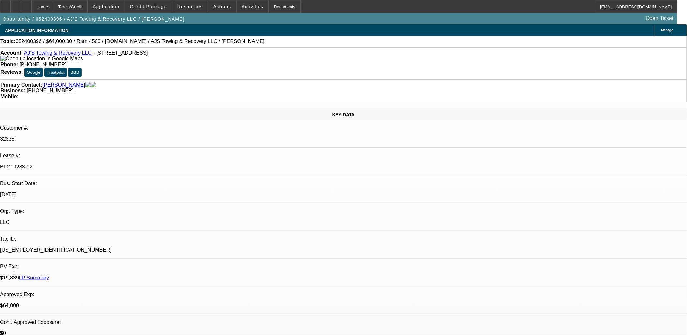
select select "0"
select select "2"
select select "0.1"
select select "0"
select select "2"
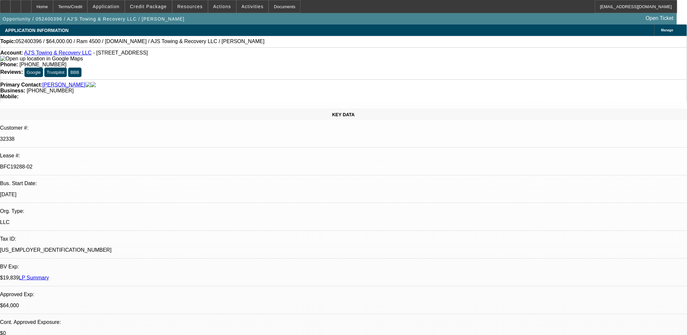
select select "0.1"
select select "0"
select select "2"
select select "0.1"
select select "0"
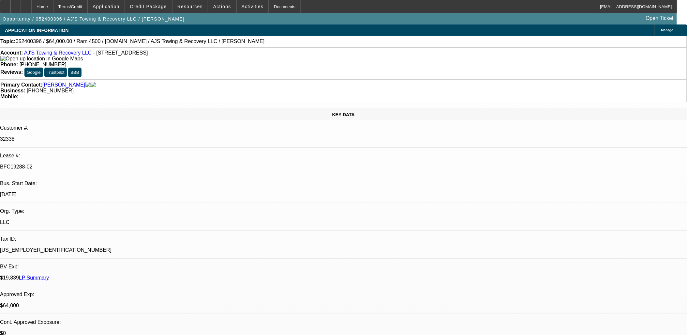
select select "2"
select select "0.1"
select select "1"
select select "2"
select select "4"
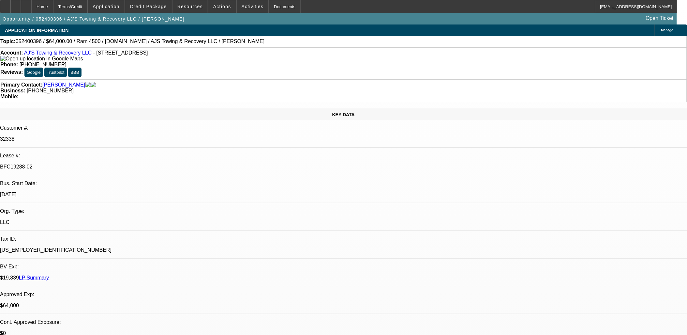
select select "1"
select select "2"
select select "4"
select select "1"
select select "2"
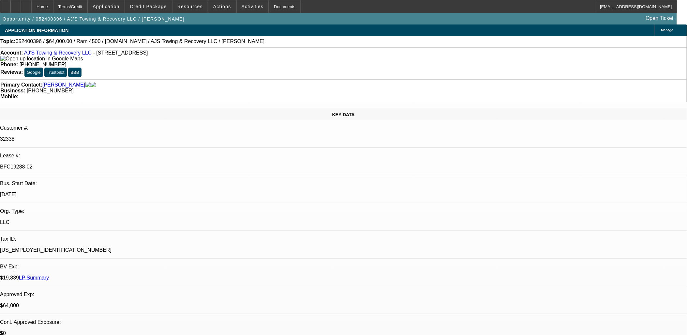
select select "4"
select select "1"
select select "2"
select select "4"
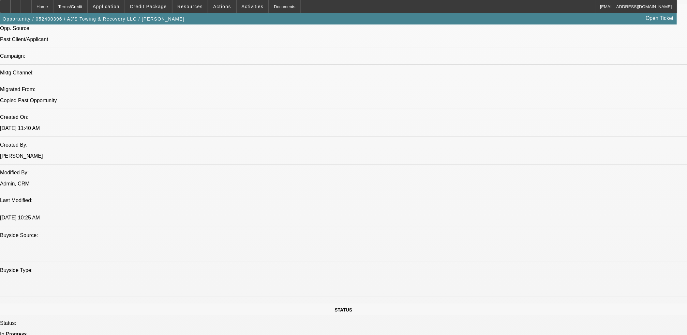
scroll to position [399, 0]
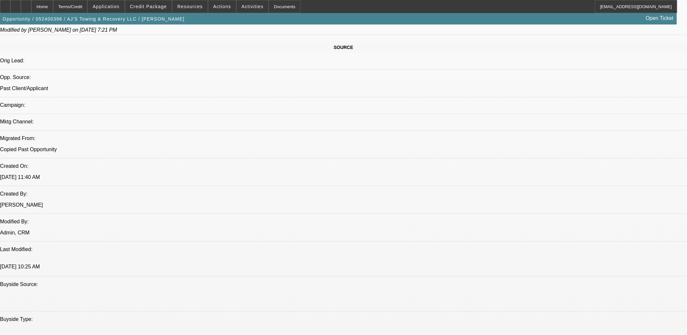
click at [5, 4] on icon at bounding box center [5, 4] width 0 height 0
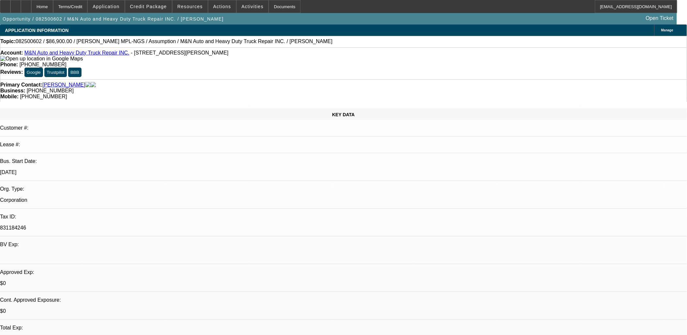
select select "0"
select select "4"
select select "0.1"
select select "0"
select select "4"
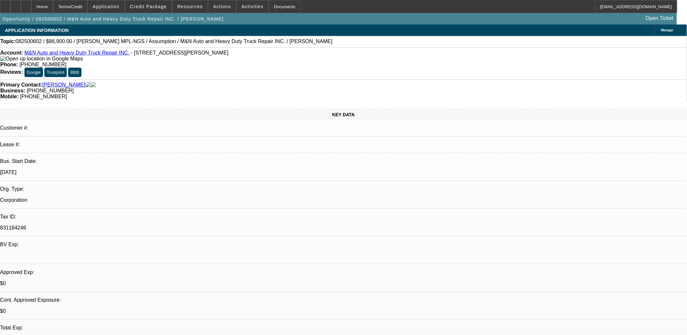
select select "0.1"
select select "0"
select select "4"
select select "0.1"
select select "1"
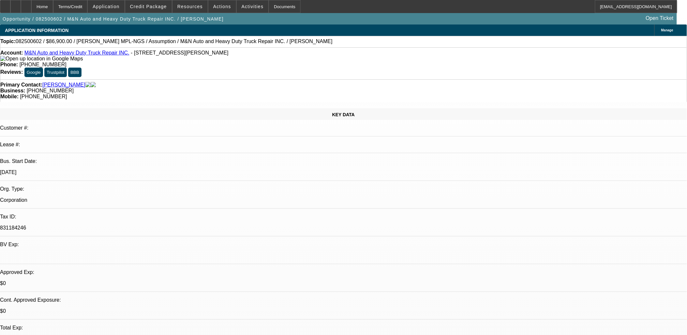
select select "2"
select select "4"
select select "1"
select select "2"
select select "4"
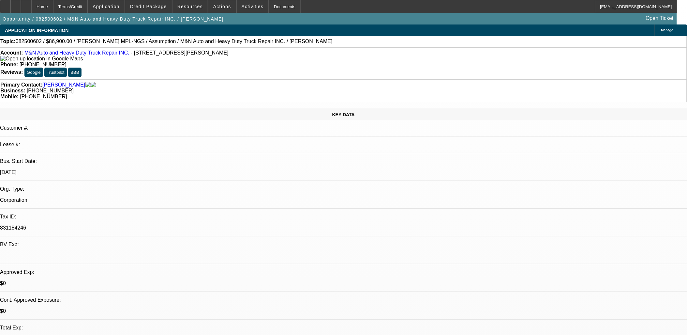
select select "1"
select select "2"
select select "4"
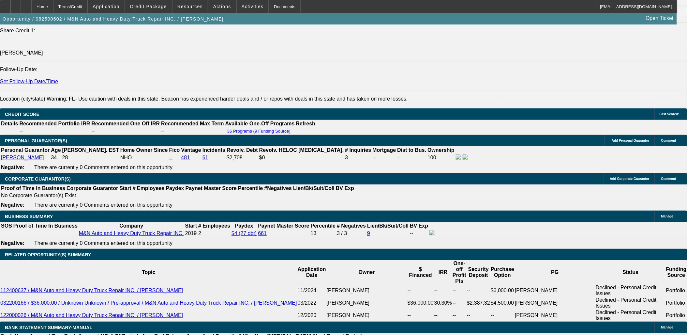
scroll to position [906, 0]
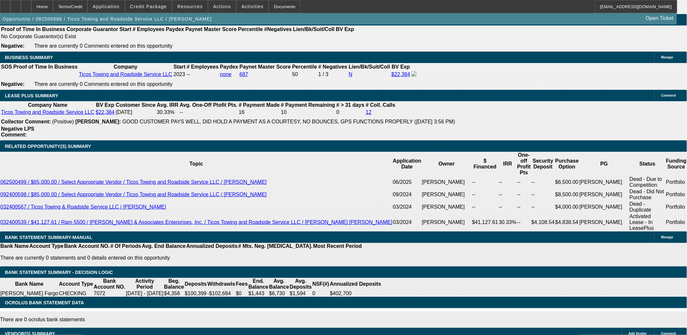
select select "0.15"
select select "2"
select select "0.1"
select select "2"
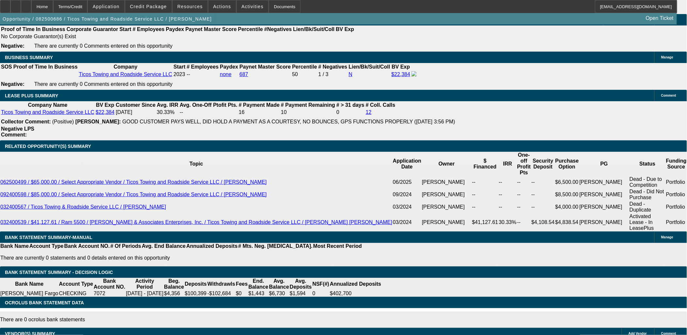
select select "0.1"
select select "0"
select select "2"
select select "0.1"
select select "0"
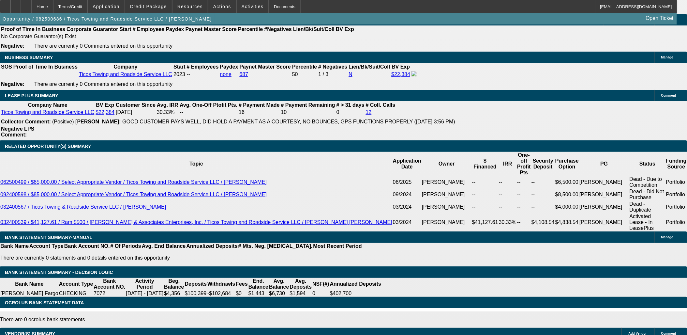
select select "2"
select select "0.1"
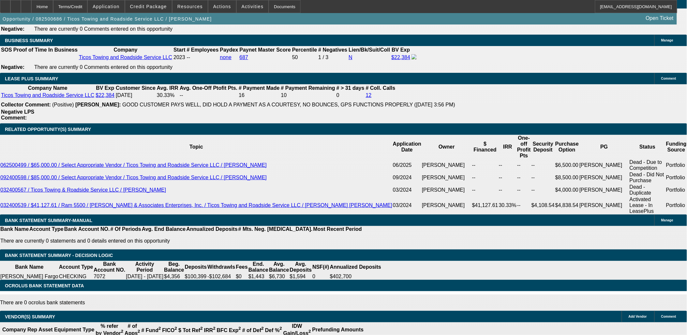
select select "1"
select select "2"
select select "4"
select select "1"
select select "2"
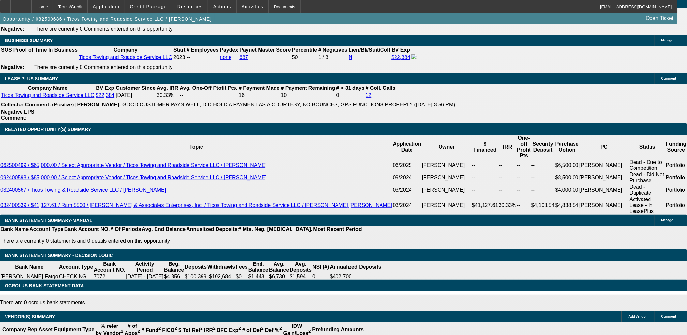
select select "4"
select select "1"
select select "2"
select select "4"
select select "1"
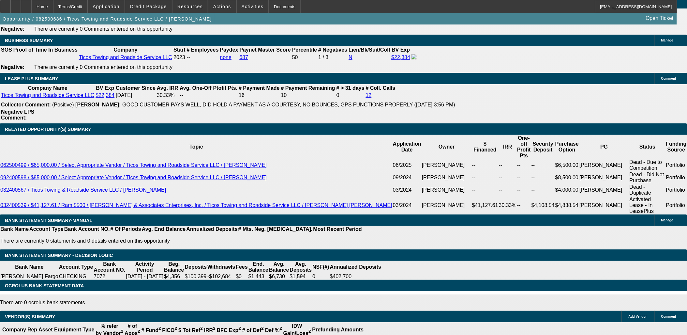
select select "2"
select select "4"
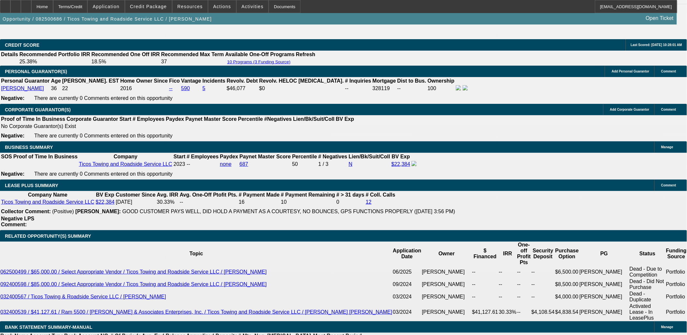
scroll to position [958, 0]
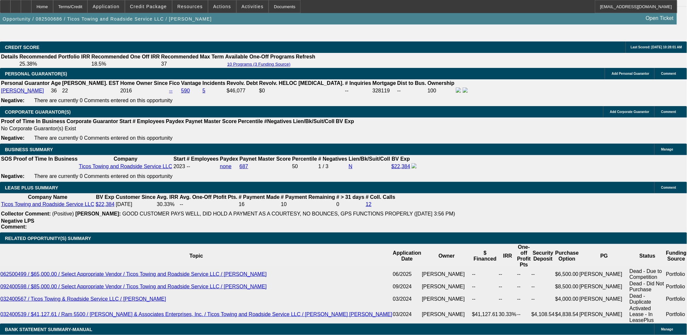
select select "0"
select select "2"
select select "0.1"
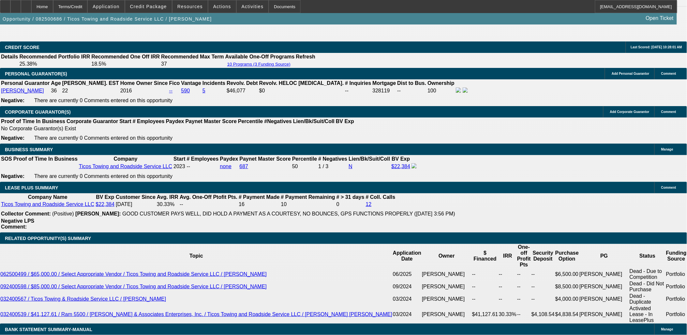
select select "4"
select select "0"
select select "2"
select select "0.1"
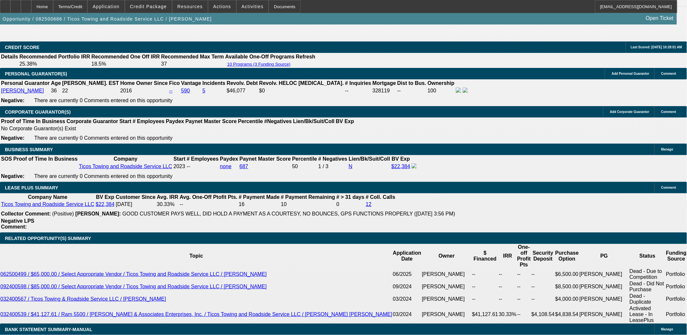
select select "4"
select select "0.15"
select select "2"
select select "0.1"
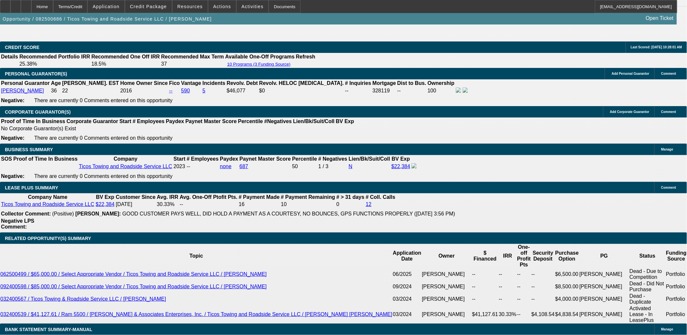
select select "4"
select select "0.15"
select select "2"
select select "0.1"
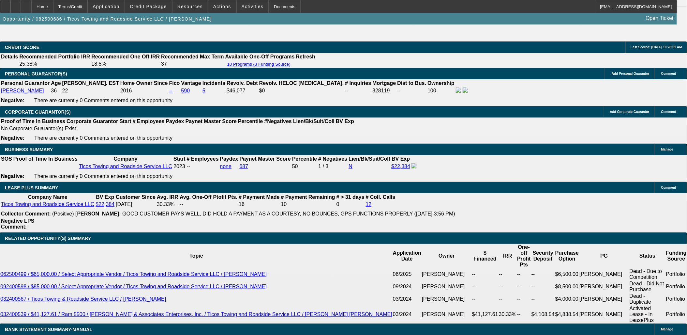
select select "4"
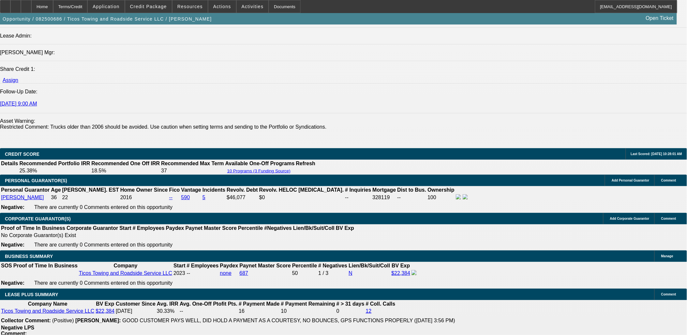
scroll to position [850, 0]
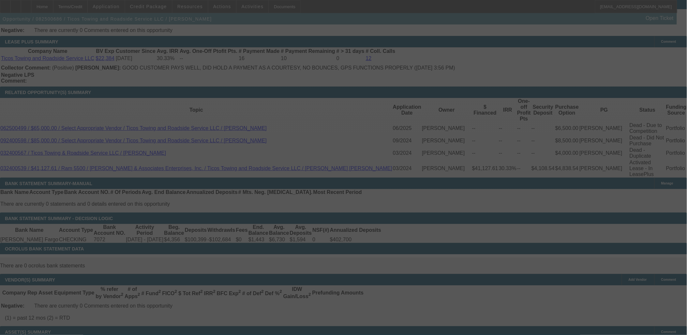
scroll to position [1031, 0]
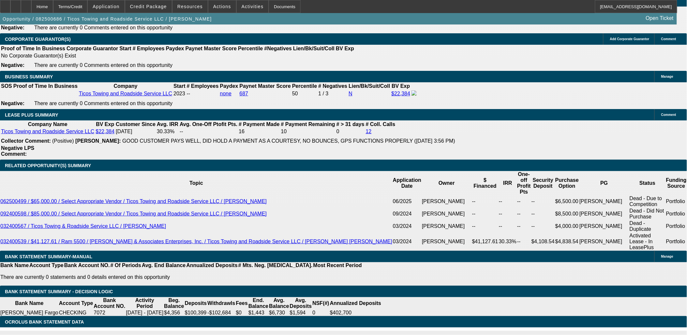
select select "0.15"
select select "2"
select select "0.1"
select select "4"
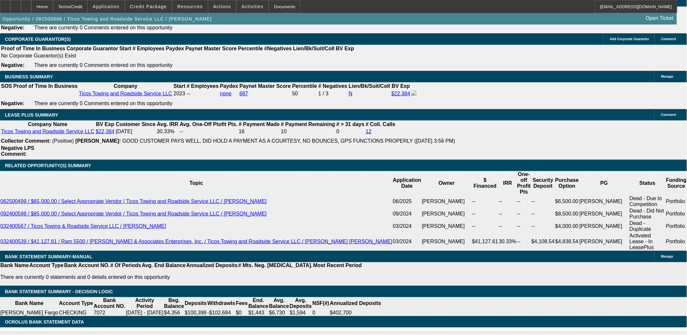
select select "0.1"
select select "2"
select select "0.1"
select select "4"
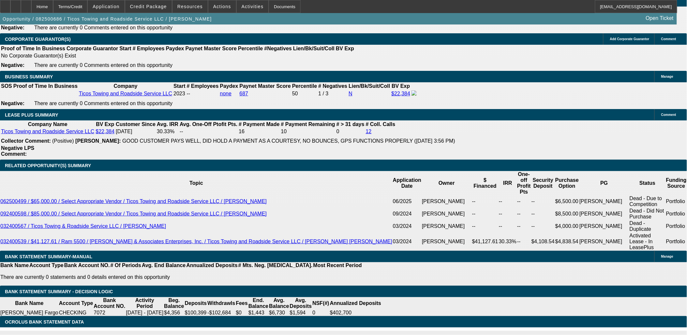
select select "0"
select select "2"
select select "0.1"
select select "4"
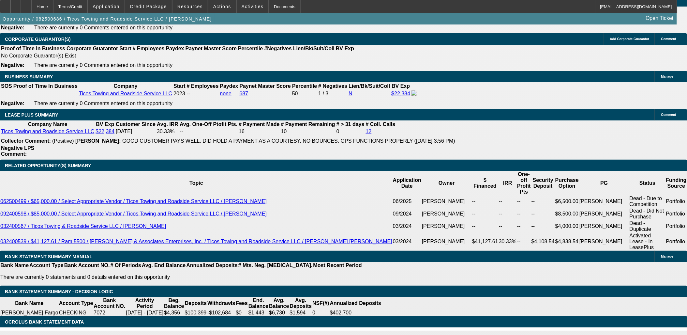
select select "0"
select select "2"
select select "0.1"
select select "4"
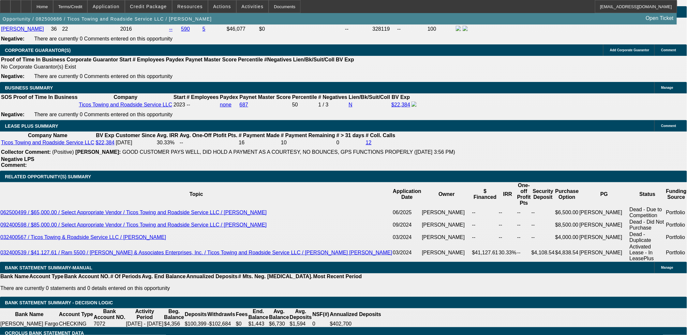
scroll to position [985, 0]
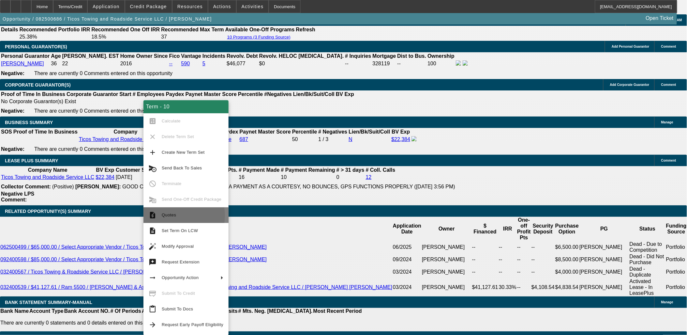
click at [171, 215] on span "Quotes" at bounding box center [169, 214] width 14 height 5
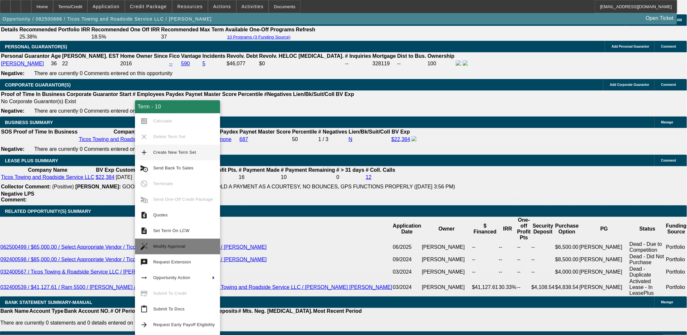
click at [173, 245] on span "Modify Approval" at bounding box center [169, 246] width 32 height 5
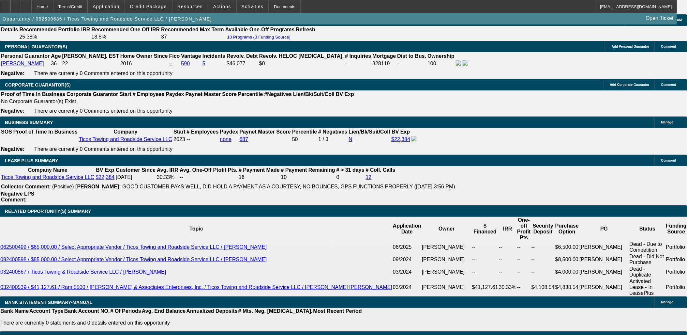
select select "0.15"
select select "2"
select select "0.1"
select select "4"
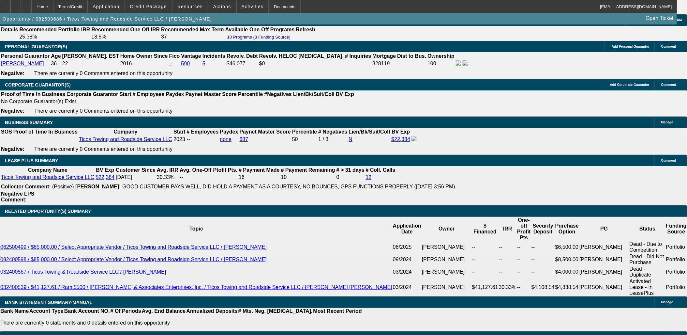
select select "0.15"
select select "2"
select select "0.1"
select select "4"
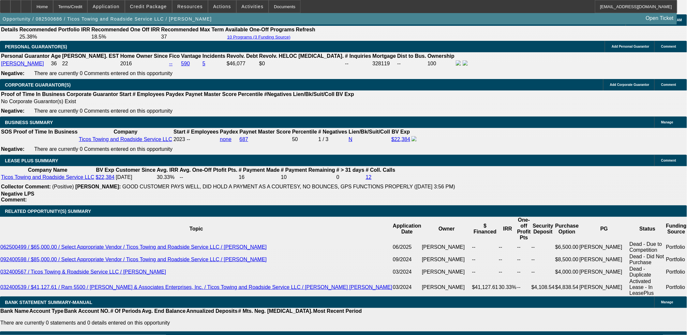
select select "0.1"
select select "2"
select select "0.1"
select select "4"
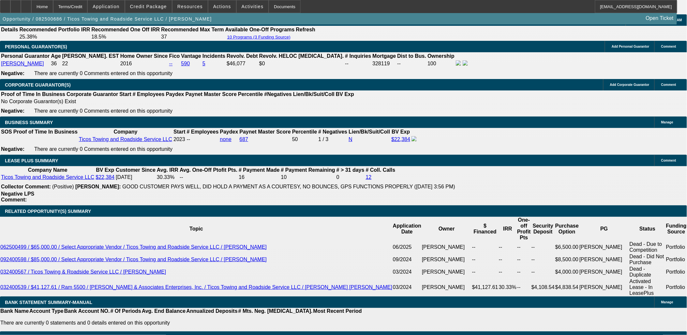
select select "0"
select select "2"
select select "0.1"
select select "4"
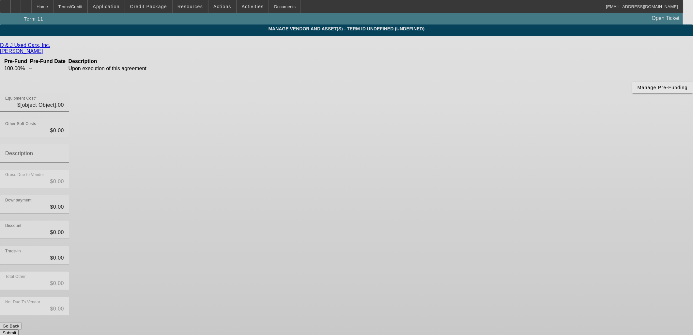
type input "$35,900.00"
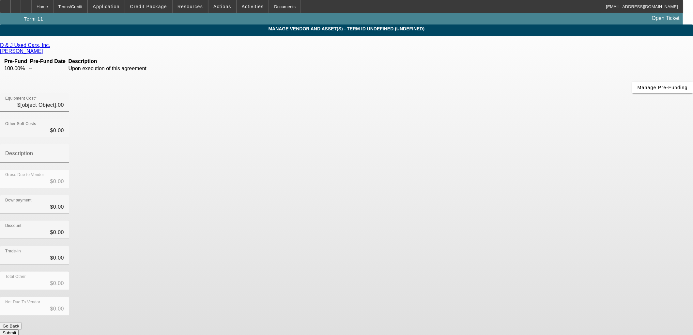
type input "$35,900.00"
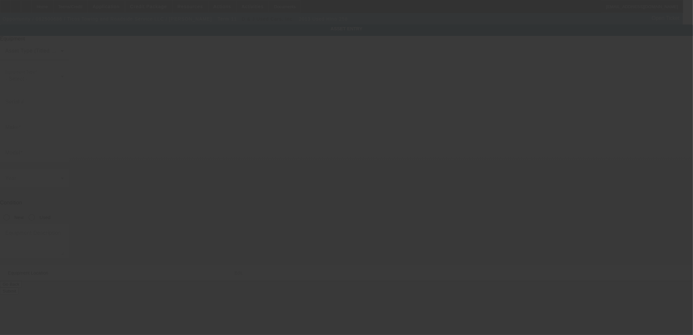
type input "5PVNE8JN6D4S50390"
type input "Hino"
type input "258"
radio input "true"
type textarea "with"
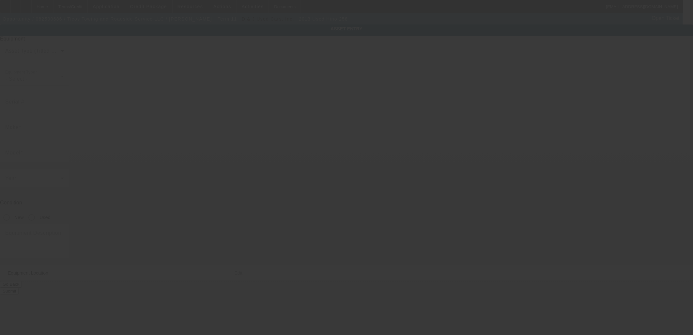
type input "122 N 8th Ave"
type input "Manville"
type input "08835"
type input "Somerset"
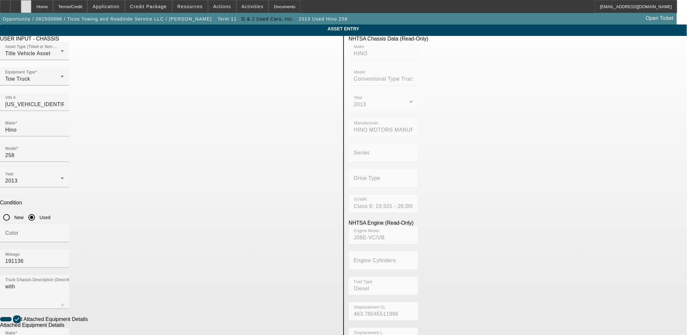
click at [31, 7] on div at bounding box center [26, 6] width 10 height 13
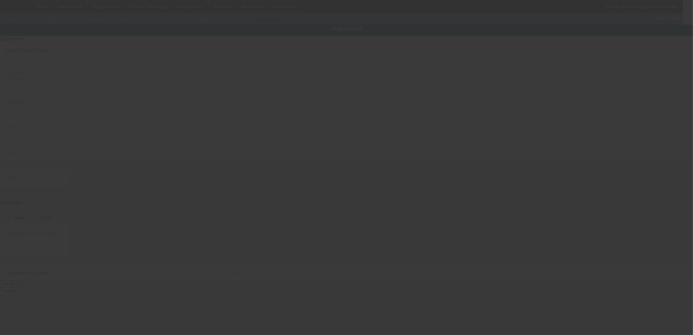
type input "[US_VEHICLE_IDENTIFICATION_NUMBER]"
type input "Hino"
type input "258"
radio input "true"
type textarea "with"
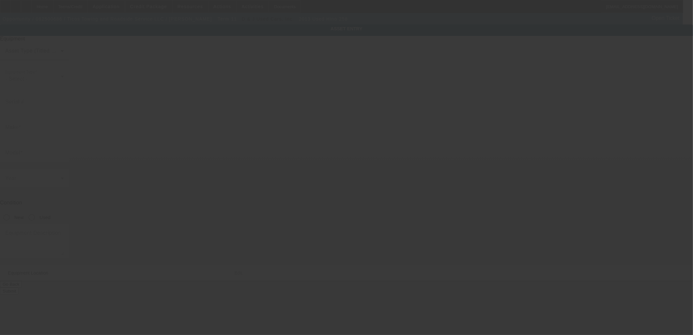
type input "[STREET_ADDRESS]"
type input "[GEOGRAPHIC_DATA]"
type input "08835"
type input "[GEOGRAPHIC_DATA]"
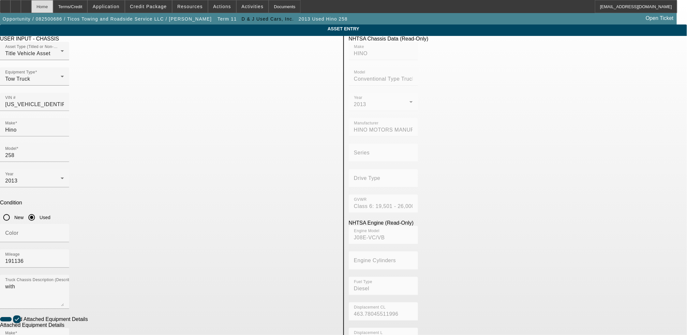
click at [53, 8] on div "Home" at bounding box center [42, 6] width 22 height 13
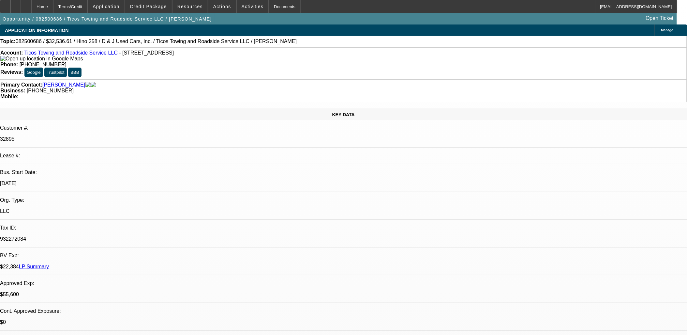
select select "0.15"
select select "2"
select select "0.1"
select select "0.15"
select select "2"
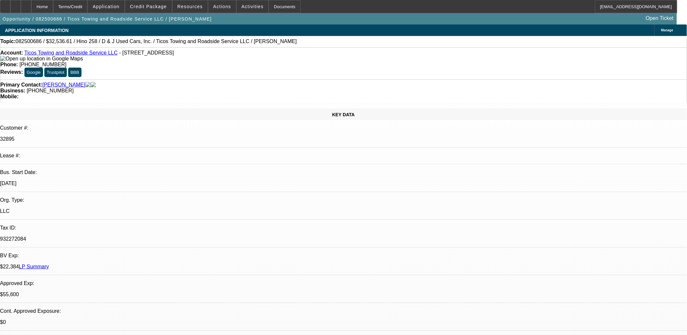
select select "0.1"
select select "2"
select select "0.1"
select select "0"
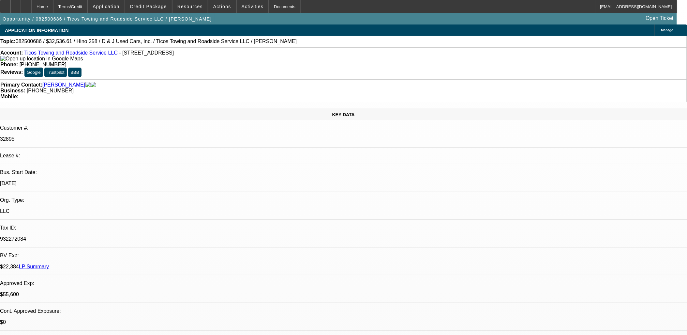
select select "2"
select select "0.1"
select select "1"
select select "2"
select select "4"
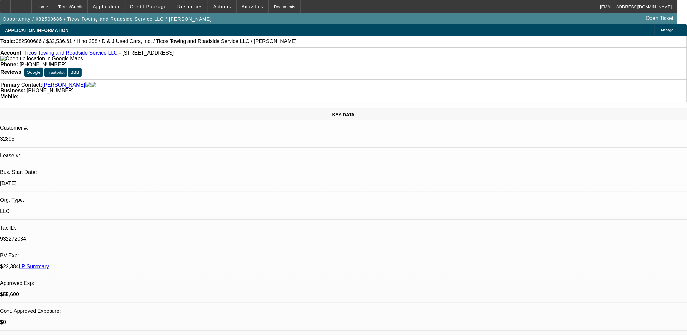
select select "1"
select select "2"
select select "4"
select select "1"
select select "2"
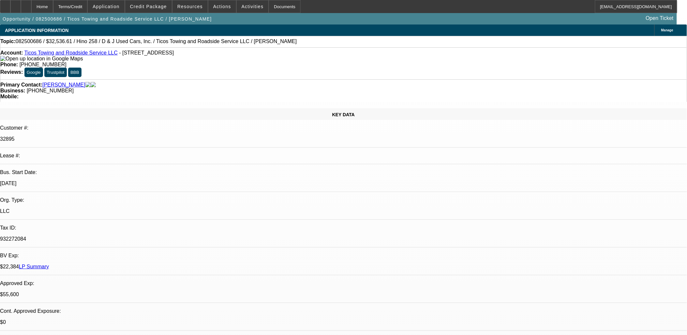
select select "4"
select select "1"
select select "2"
select select "4"
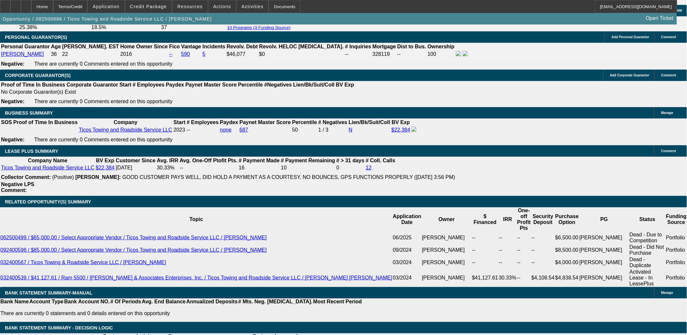
scroll to position [979, 0]
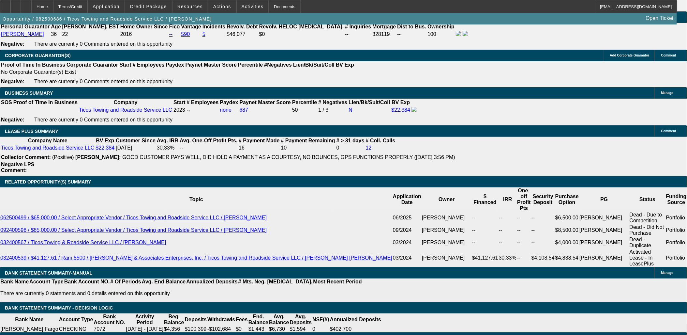
scroll to position [1062, 0]
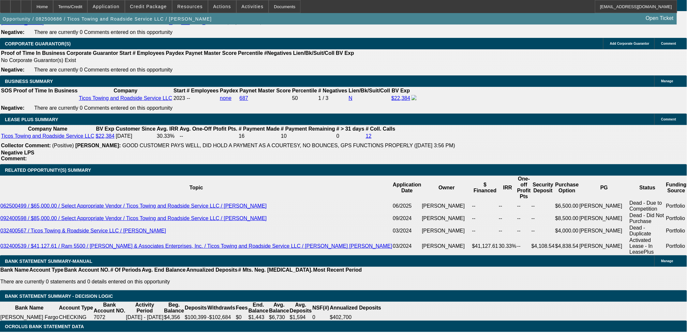
scroll to position [1026, 0]
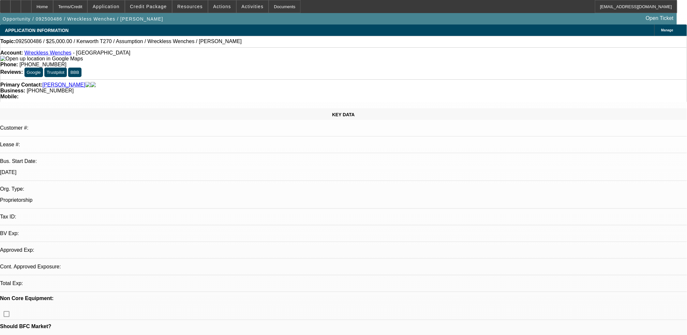
select select "0"
select select "2"
select select "0.1"
select select "1"
select select "2"
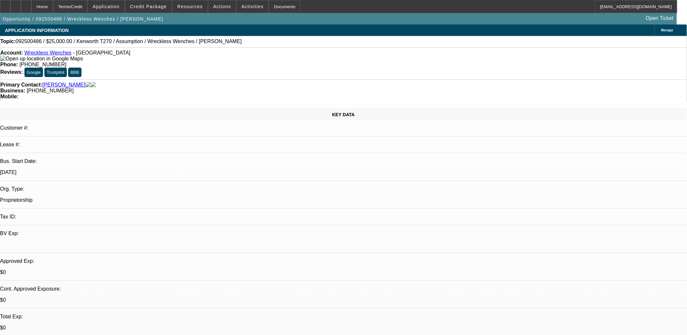
select select "4"
click at [215, 12] on span at bounding box center [222, 7] width 28 height 16
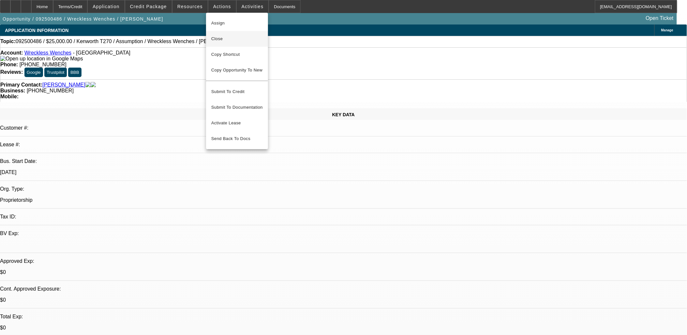
click at [233, 37] on span "Close" at bounding box center [237, 39] width 52 height 8
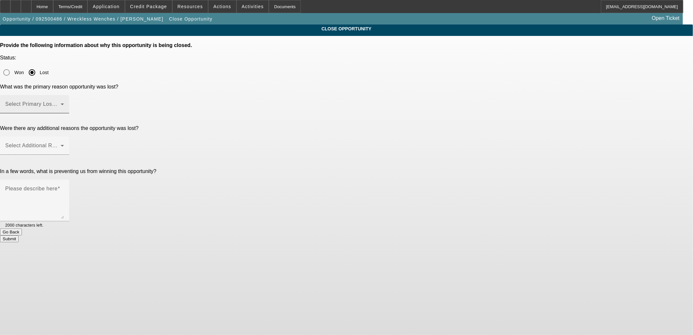
click at [61, 103] on span at bounding box center [32, 107] width 55 height 8
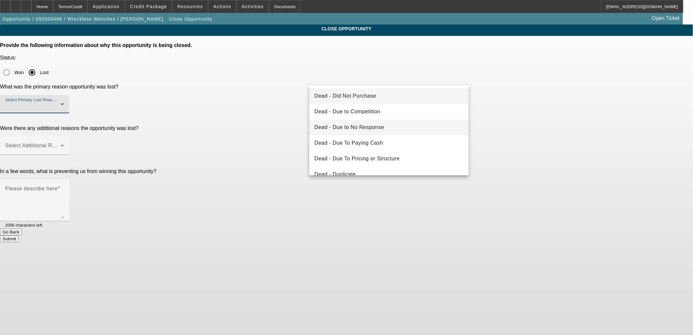
click at [366, 125] on span "Dead - Due to No Response" at bounding box center [349, 127] width 70 height 8
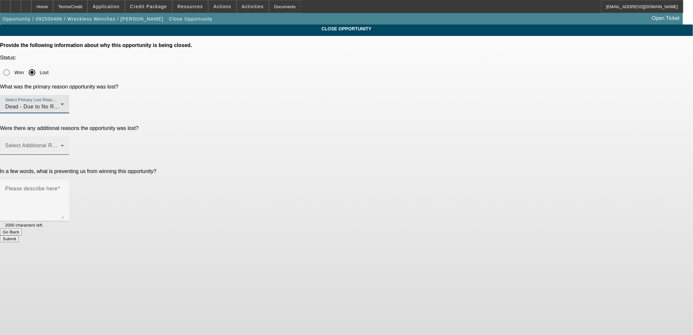
click at [61, 144] on span at bounding box center [32, 148] width 55 height 8
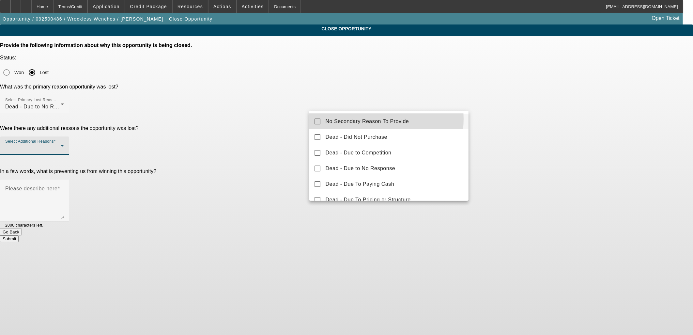
click at [358, 119] on span "No Secondary Reason To Provide" at bounding box center [368, 121] width 84 height 8
click at [274, 109] on div at bounding box center [346, 167] width 693 height 335
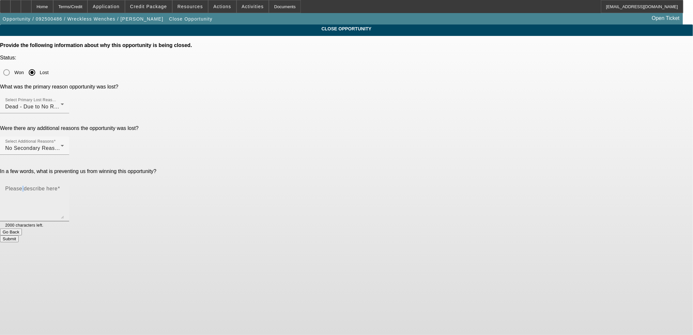
click at [57, 186] on mat-label "Please describe here" at bounding box center [31, 189] width 52 height 6
click at [64, 187] on textarea "Please describe here" at bounding box center [34, 202] width 59 height 31
type textarea "n"
click at [19, 235] on button "Submit" at bounding box center [9, 238] width 19 height 7
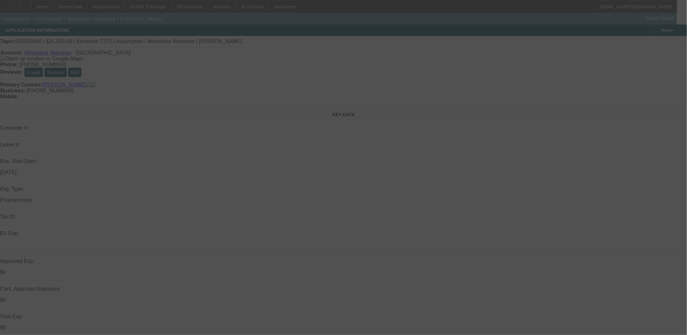
select select "0"
select select "2"
select select "0.1"
select select "4"
